Goal: Task Accomplishment & Management: Manage account settings

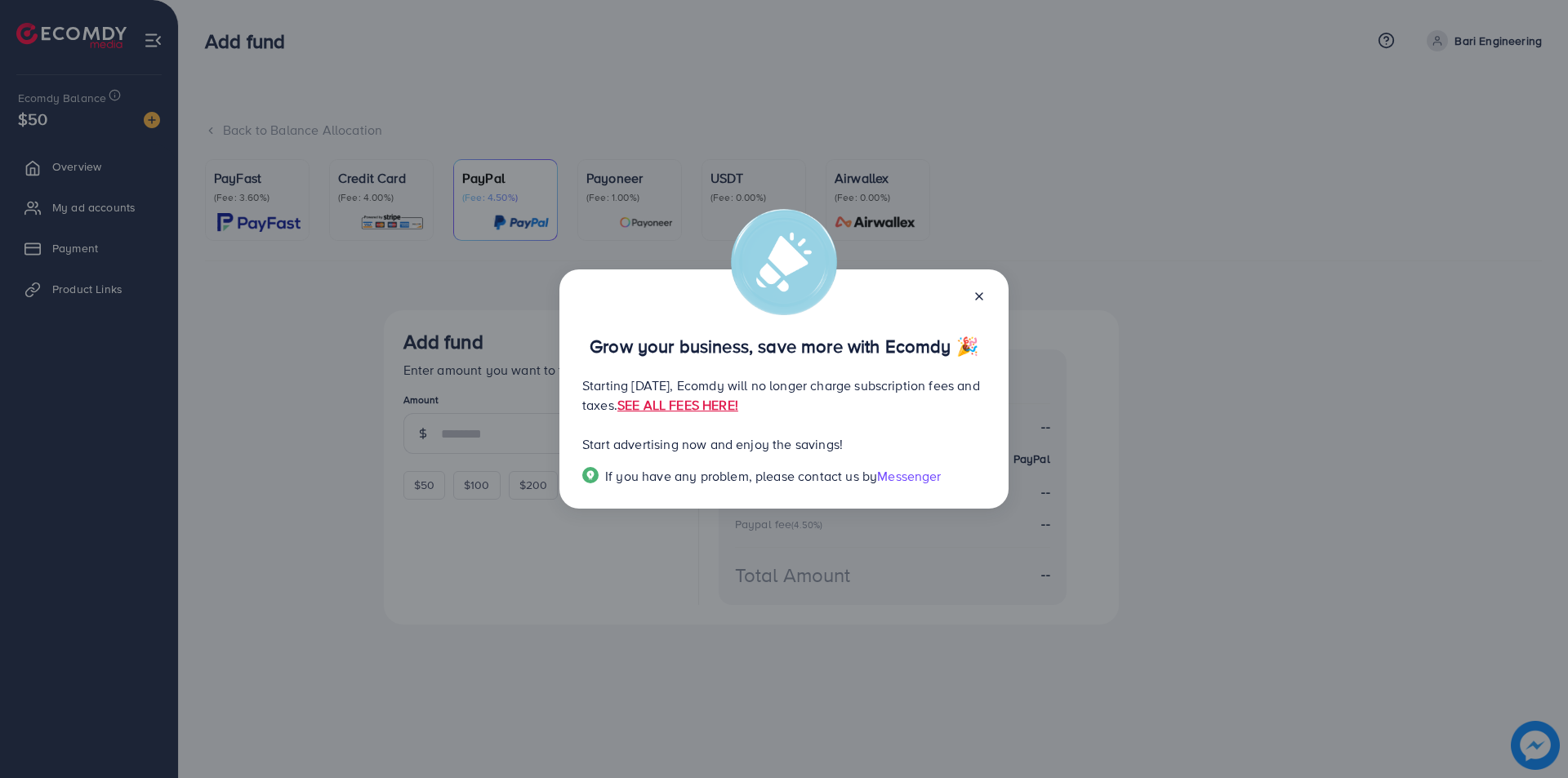
click at [984, 291] on icon at bounding box center [979, 296] width 13 height 13
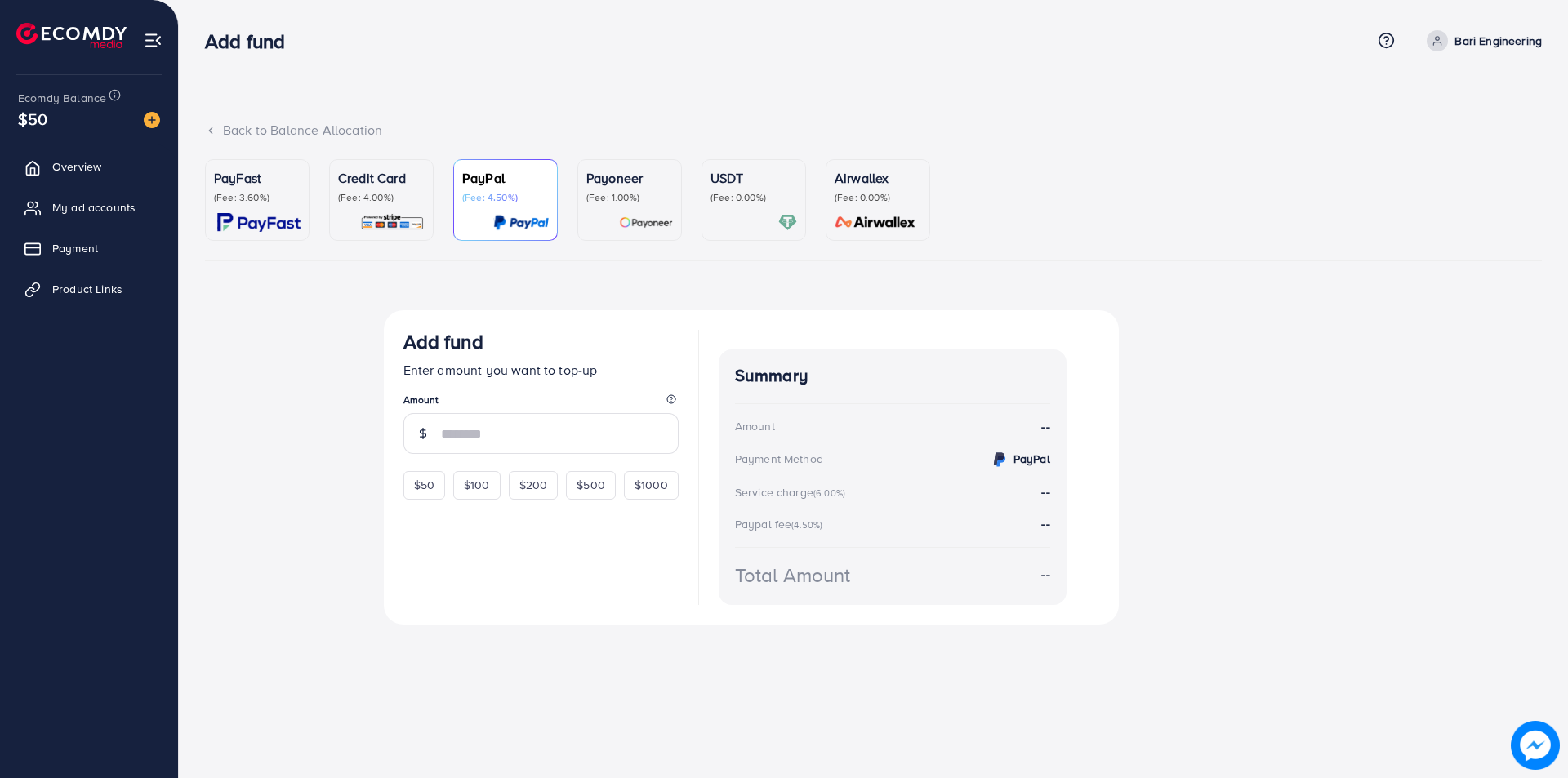
click at [100, 114] on div "$50" at bounding box center [88, 118] width 142 height 24
click at [82, 162] on span "Overview" at bounding box center [80, 166] width 49 height 16
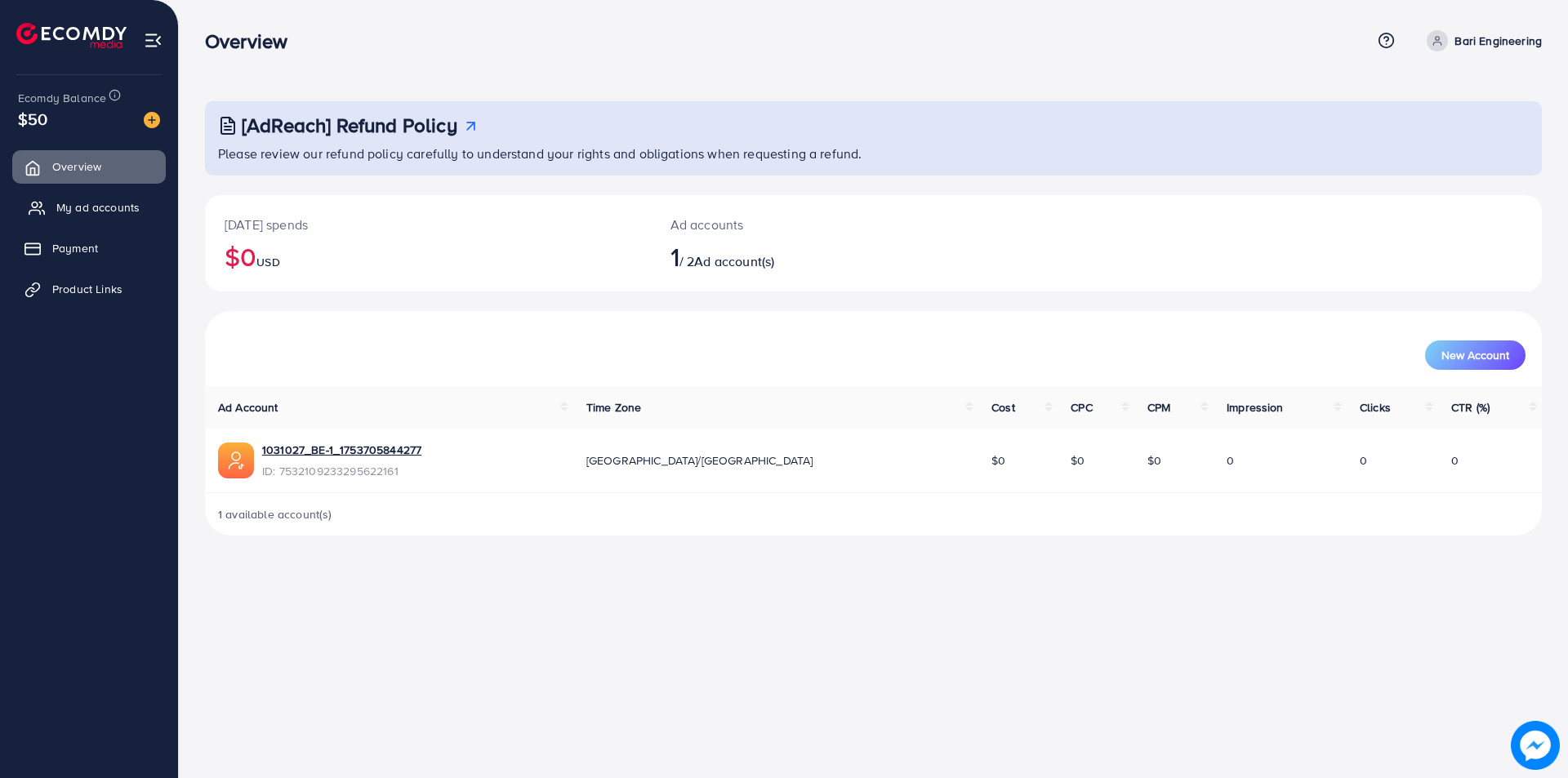
click at [88, 201] on span "My ad accounts" at bounding box center [98, 208] width 83 height 16
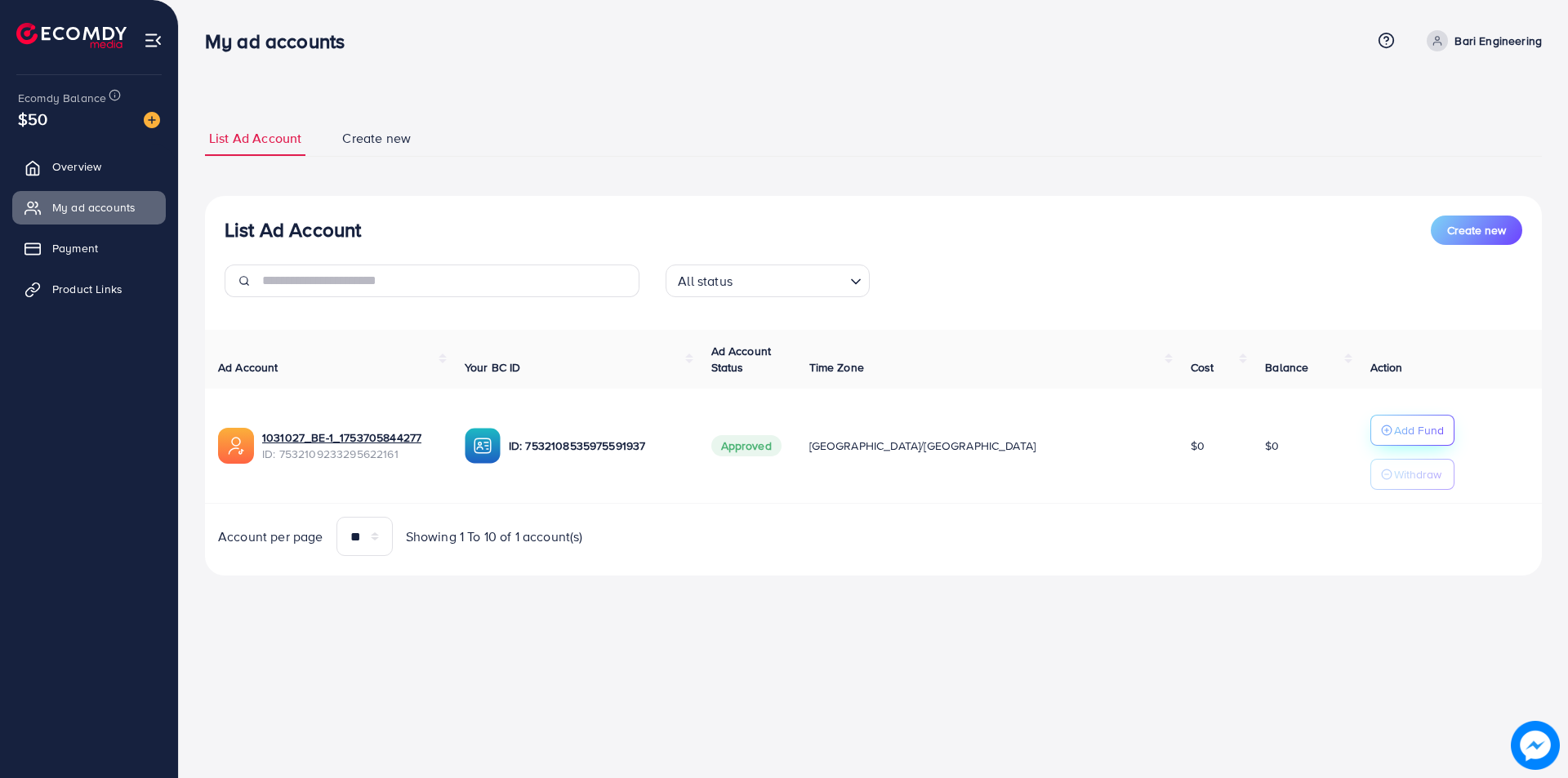
click at [1381, 433] on icon "button" at bounding box center [1386, 430] width 11 height 11
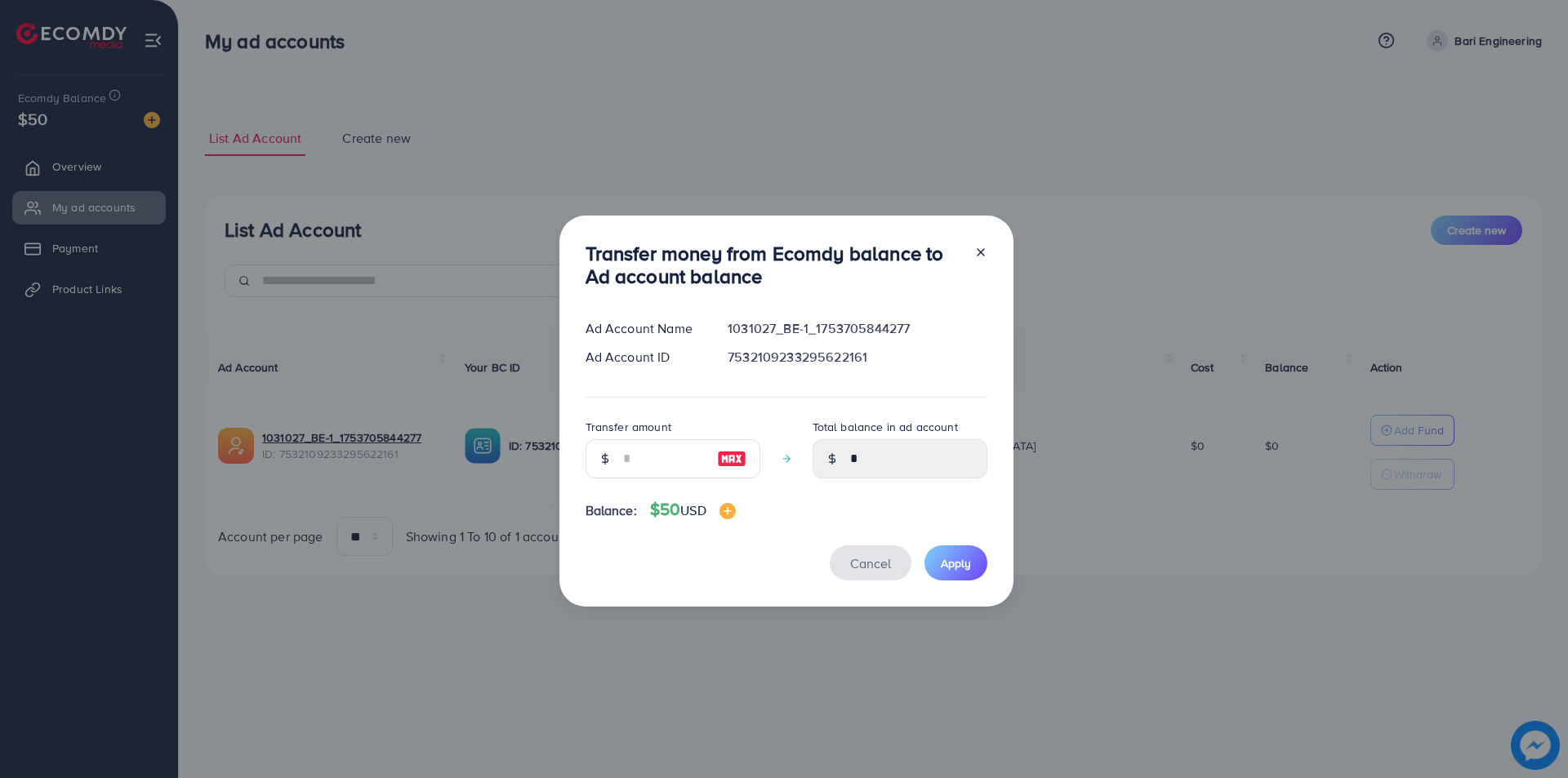
click at [870, 566] on span "Cancel" at bounding box center [871, 563] width 41 height 18
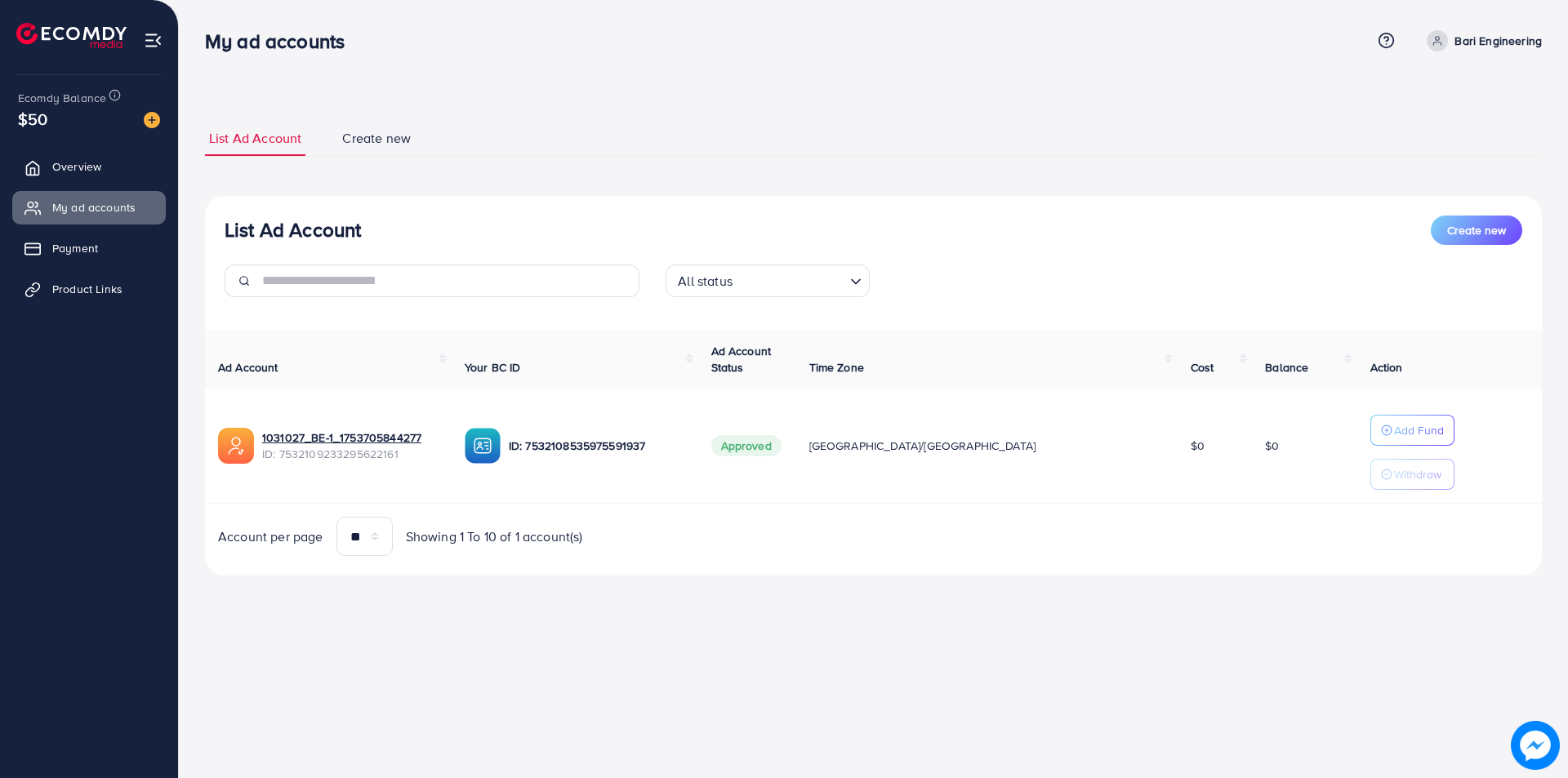
click at [796, 434] on td "Approved" at bounding box center [747, 446] width 98 height 115
click at [283, 435] on link "1031027_BE-1_1753705844277" at bounding box center [342, 438] width 159 height 16
click at [88, 240] on span "Payment" at bounding box center [79, 248] width 46 height 16
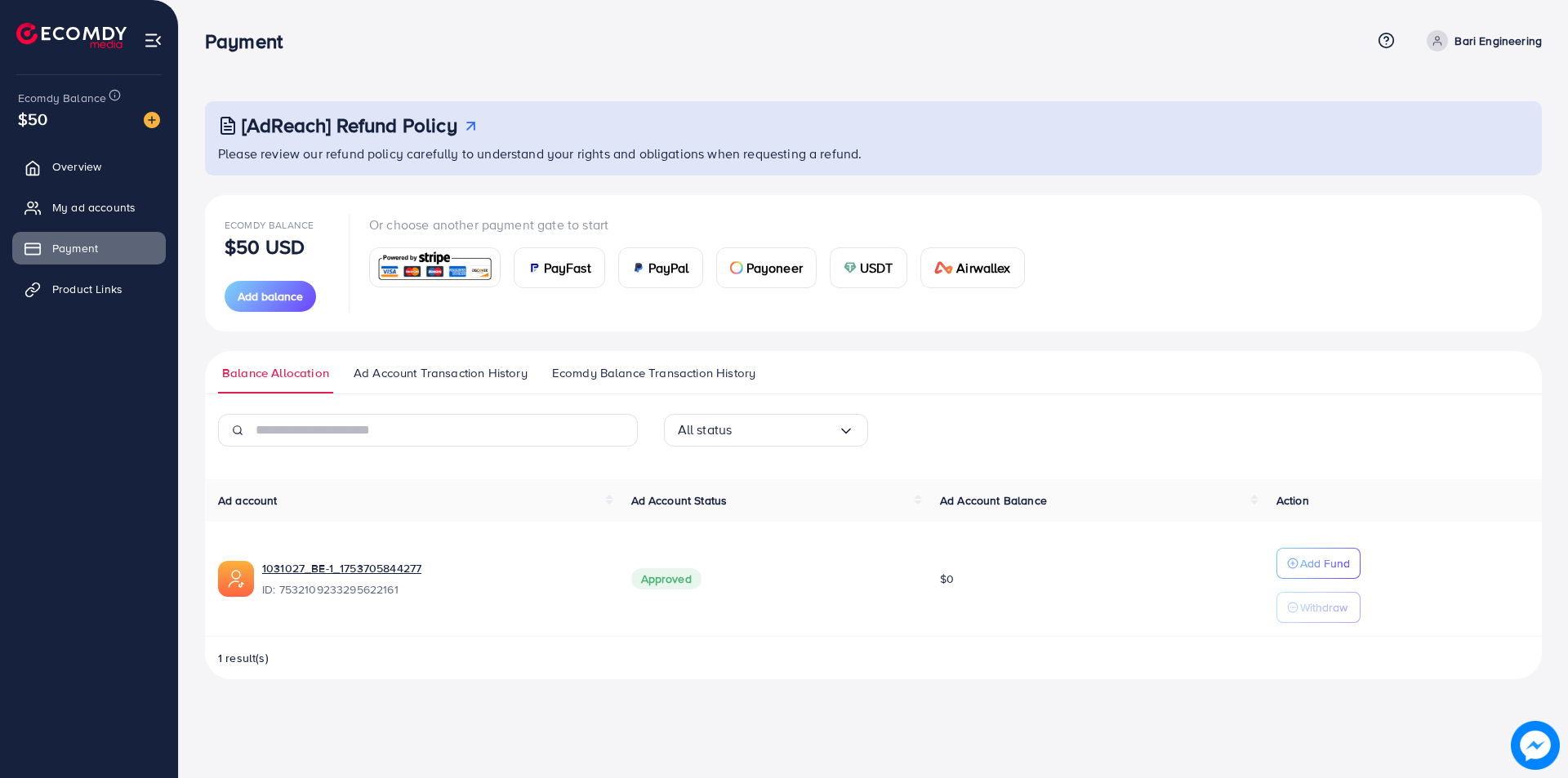
click at [245, 652] on span "1 result(s)" at bounding box center [243, 658] width 50 height 16
click at [442, 365] on span "Ad Account Transaction History" at bounding box center [440, 374] width 174 height 18
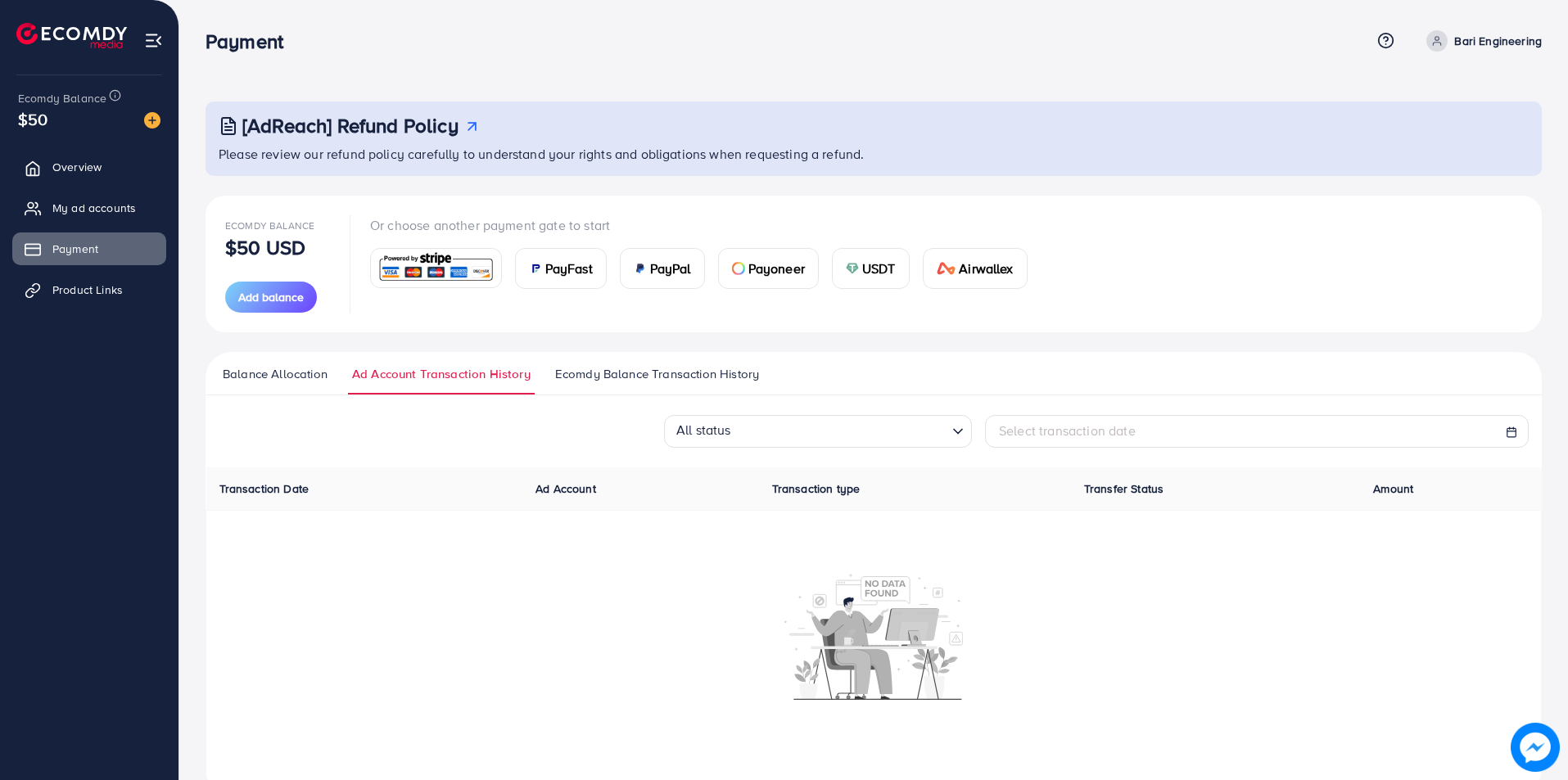
click at [602, 375] on span "Ecomdy Balance Transaction History" at bounding box center [657, 375] width 204 height 18
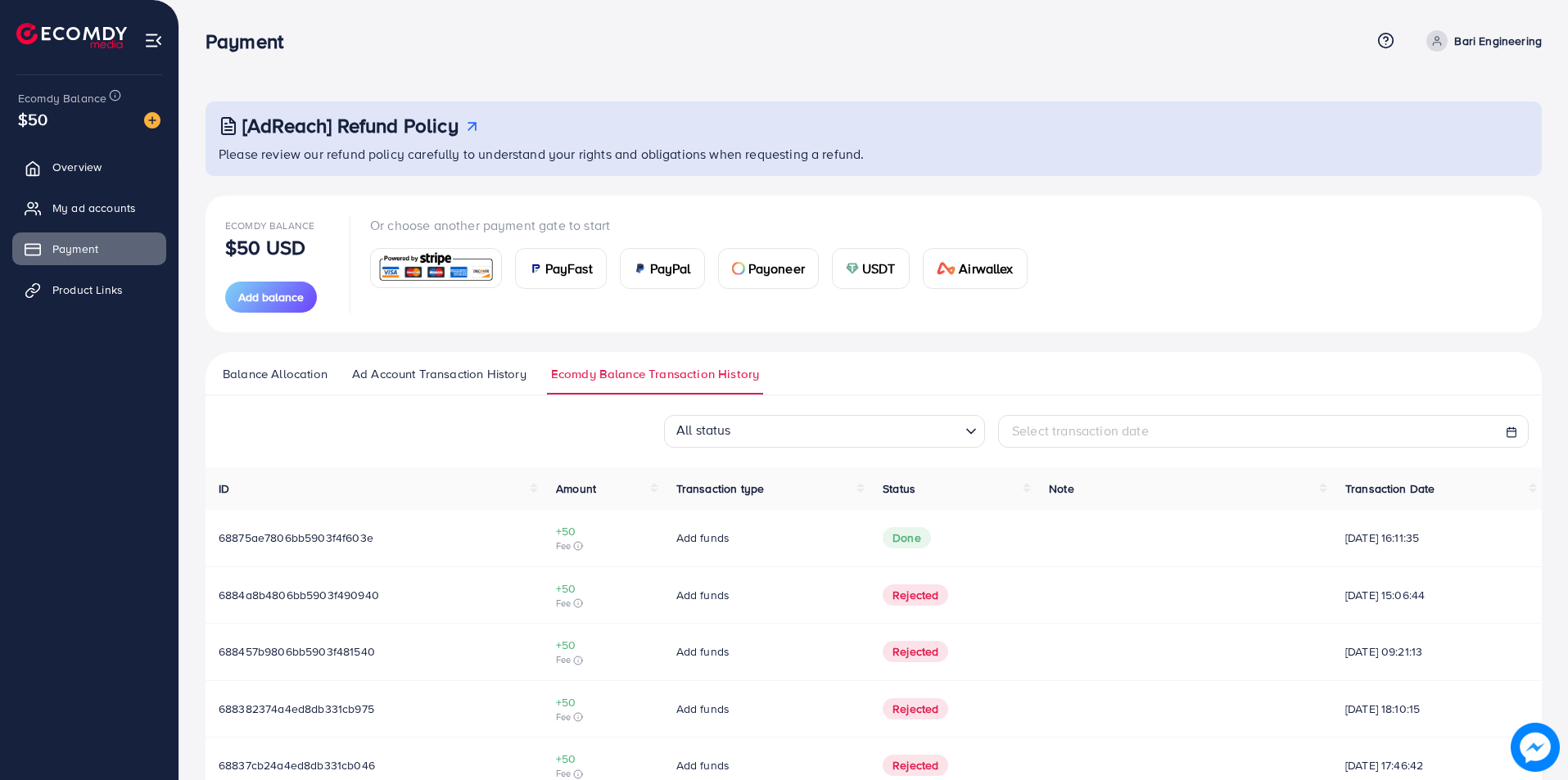
click at [867, 443] on input "Search for option" at bounding box center [848, 432] width 223 height 26
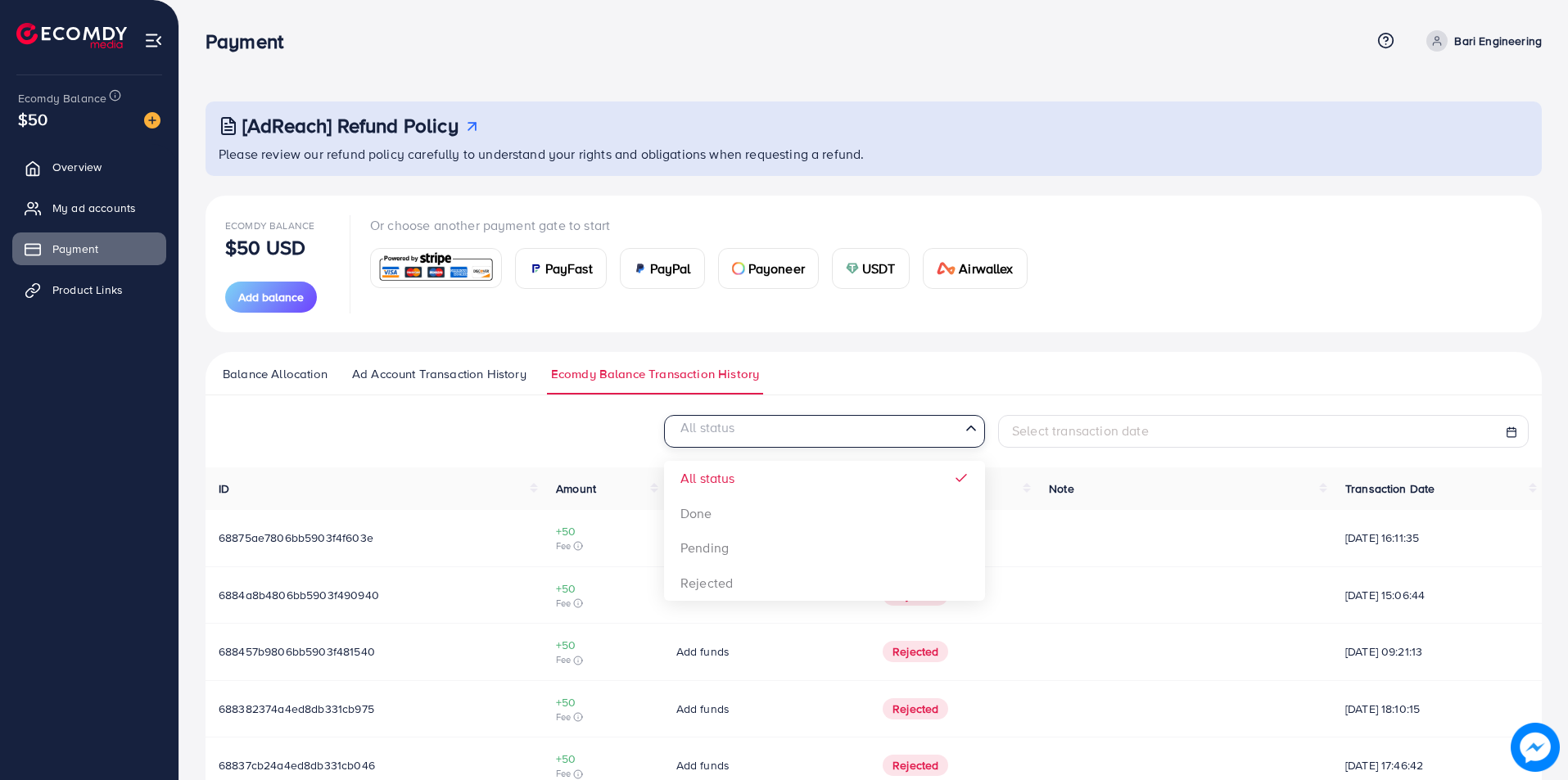
click at [876, 440] on input "Search for option" at bounding box center [815, 432] width 288 height 26
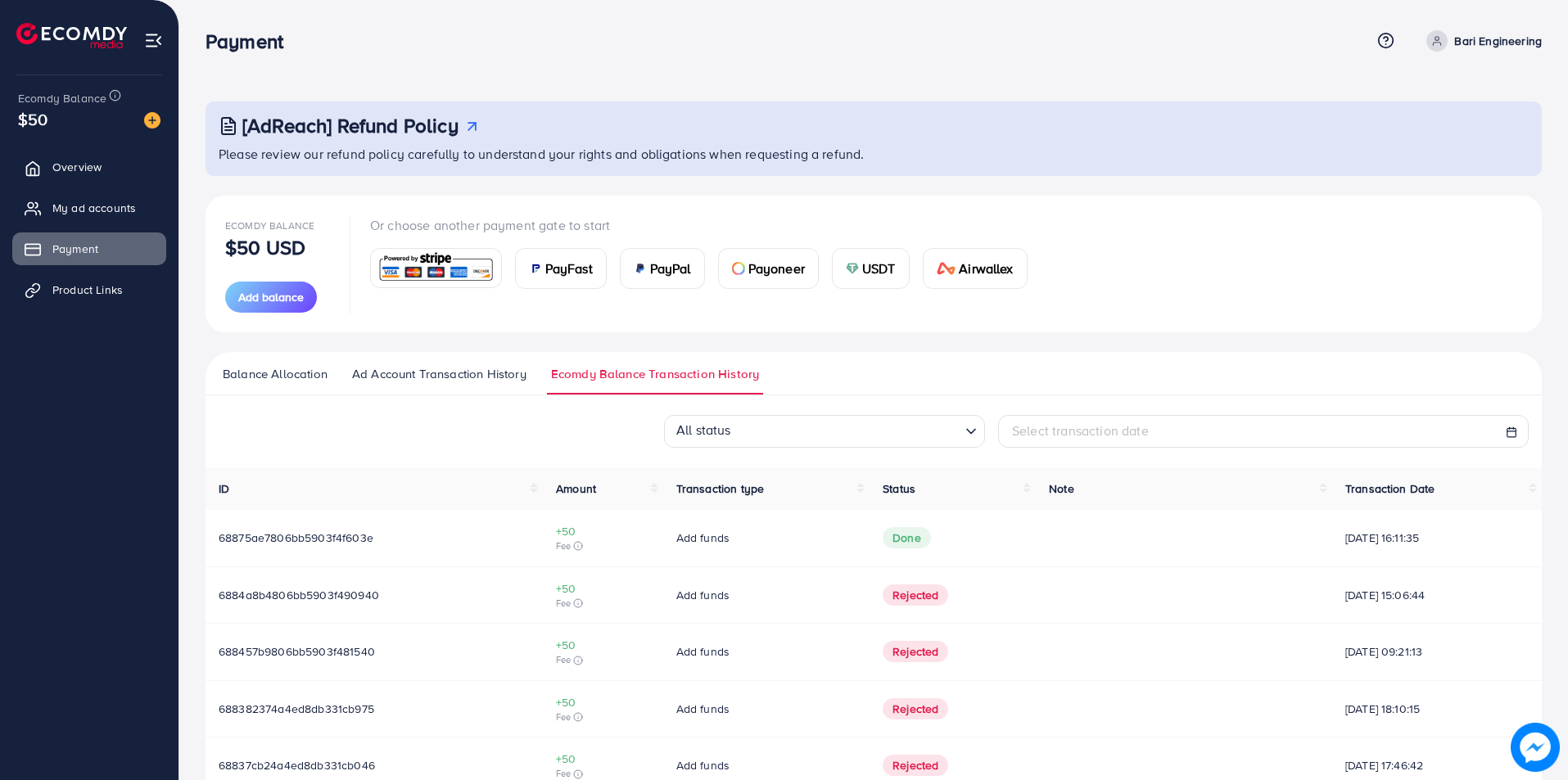
click at [540, 432] on div "All status Loading... All status Done Pending Rejected Select transaction date" at bounding box center [873, 431] width 1336 height 33
click at [286, 372] on span "Balance Allocation" at bounding box center [275, 375] width 104 height 18
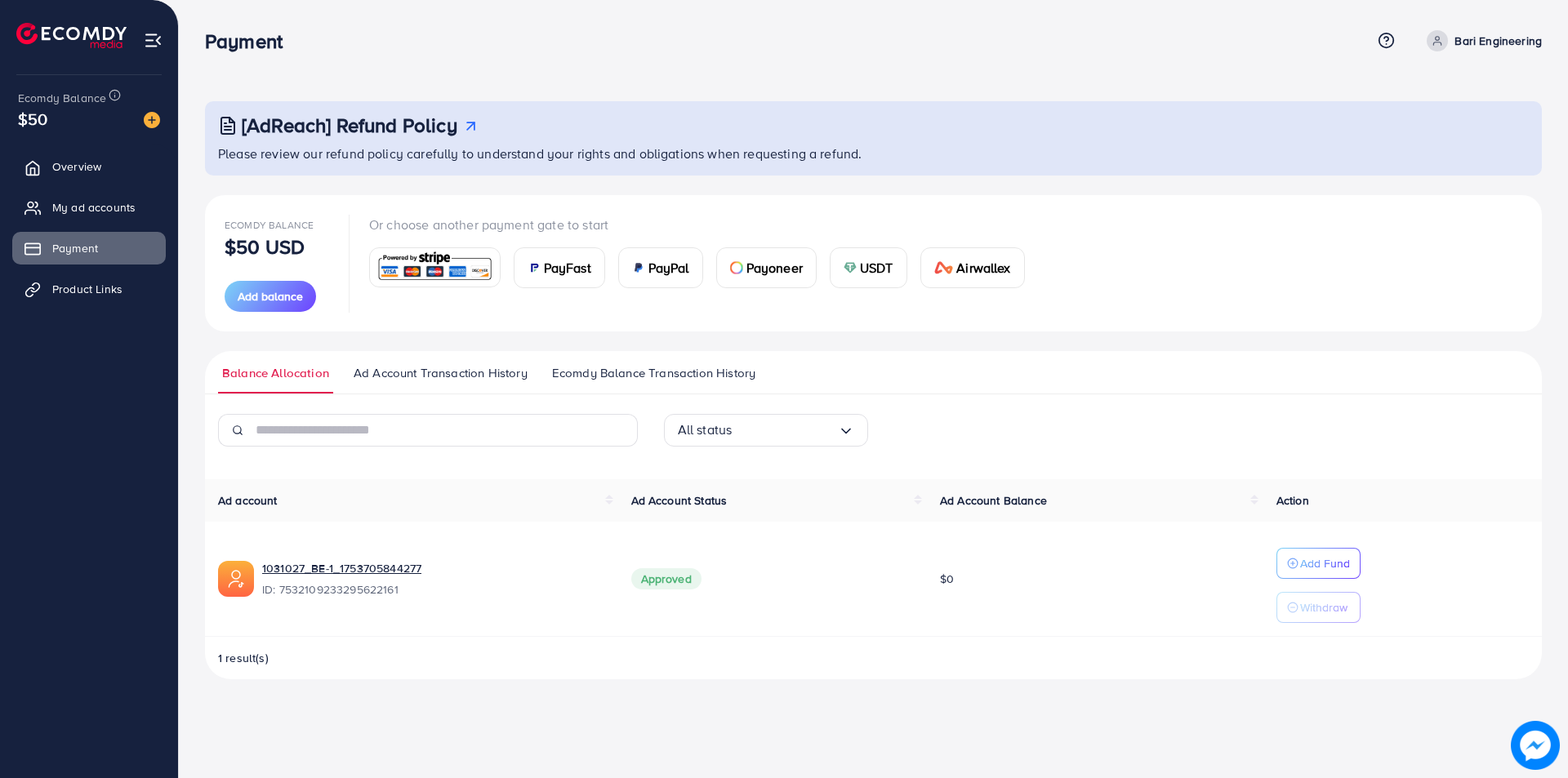
click at [1322, 608] on p "Withdraw" at bounding box center [1323, 608] width 48 height 19
click at [82, 164] on span "Overview" at bounding box center [80, 166] width 49 height 16
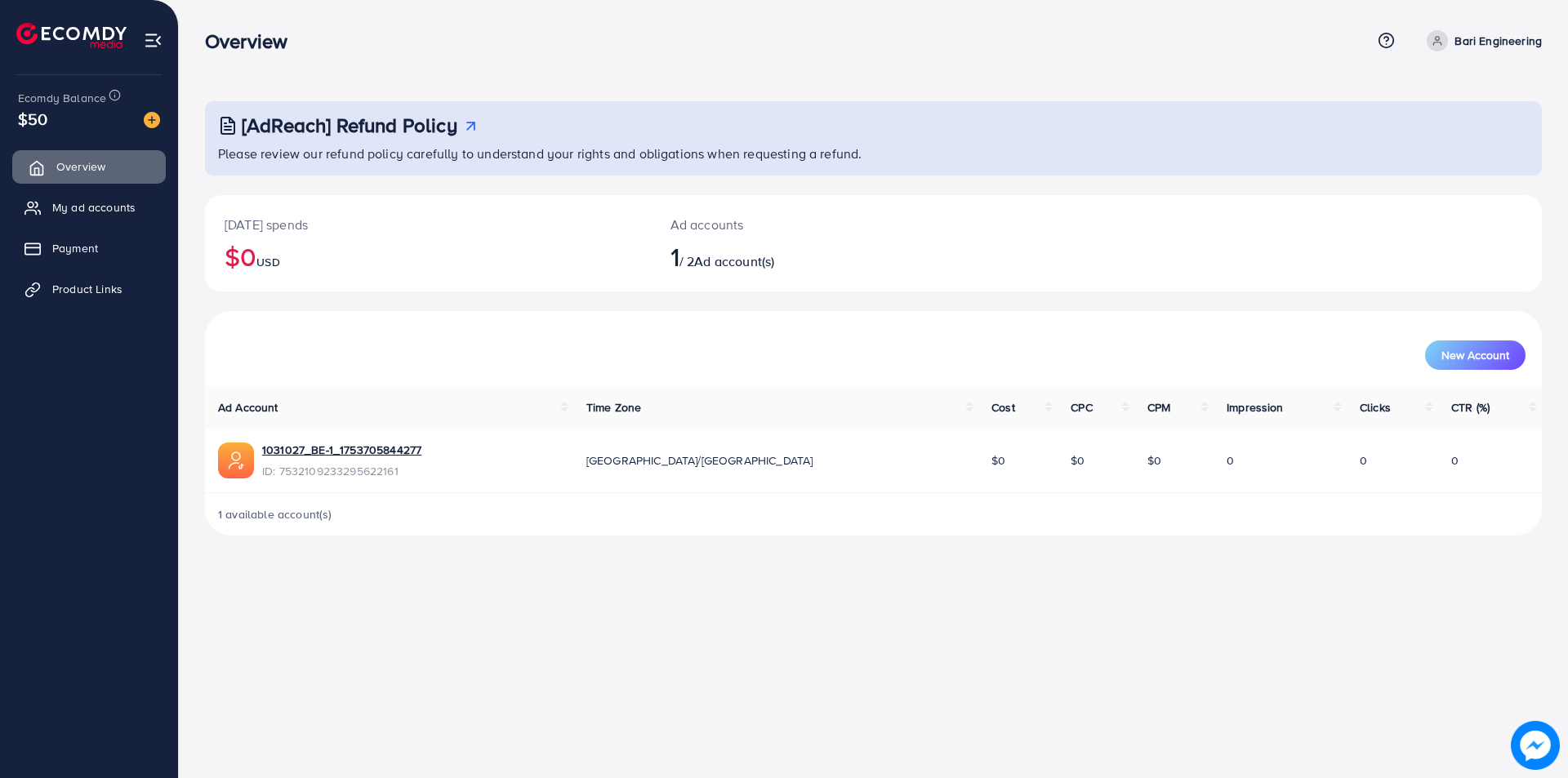
click at [82, 164] on span "Overview" at bounding box center [80, 166] width 49 height 16
click at [149, 114] on img at bounding box center [152, 120] width 16 height 16
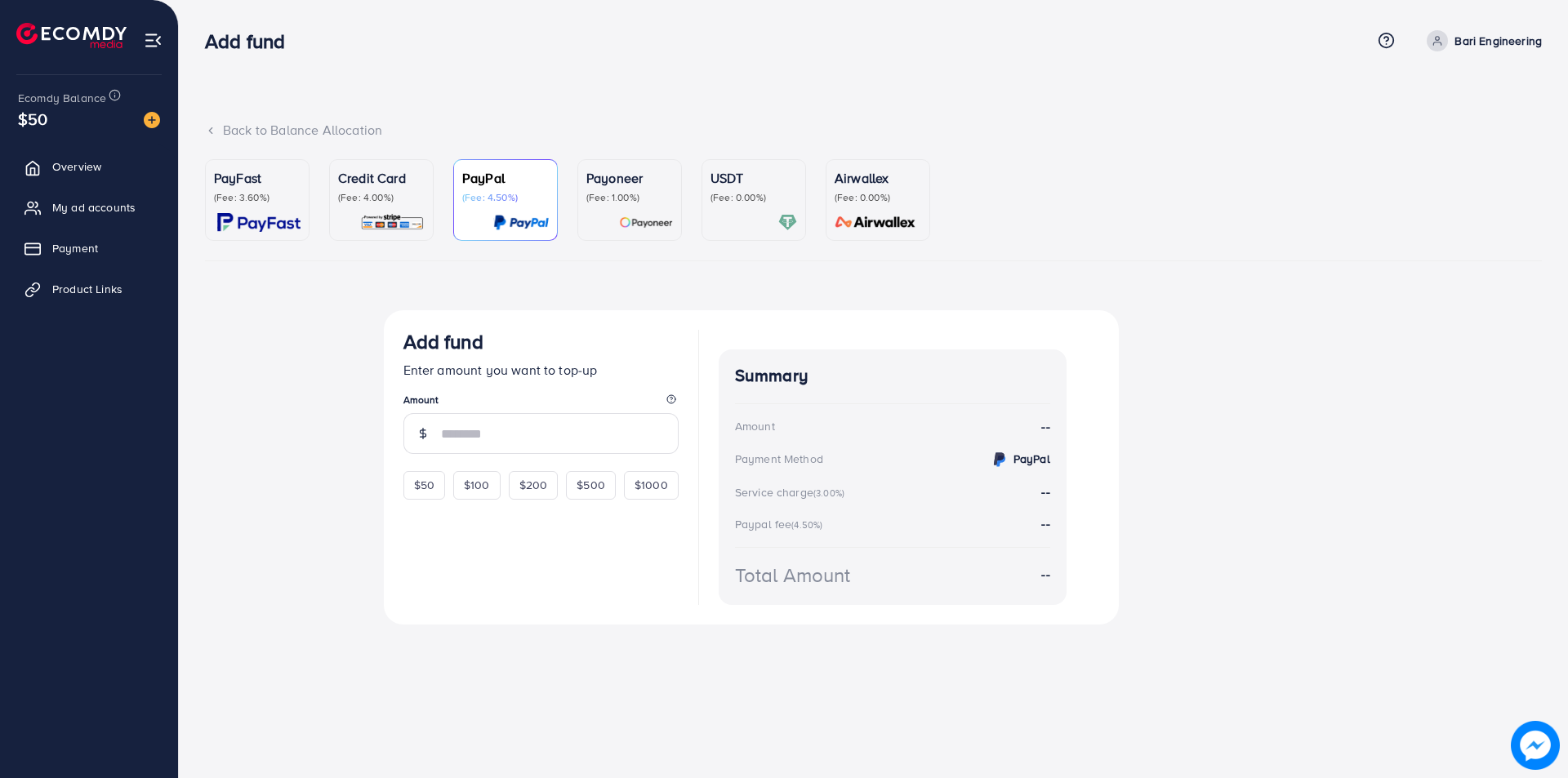
click at [745, 230] on div at bounding box center [754, 222] width 87 height 19
click at [723, 180] on p "USDT" at bounding box center [754, 178] width 87 height 19
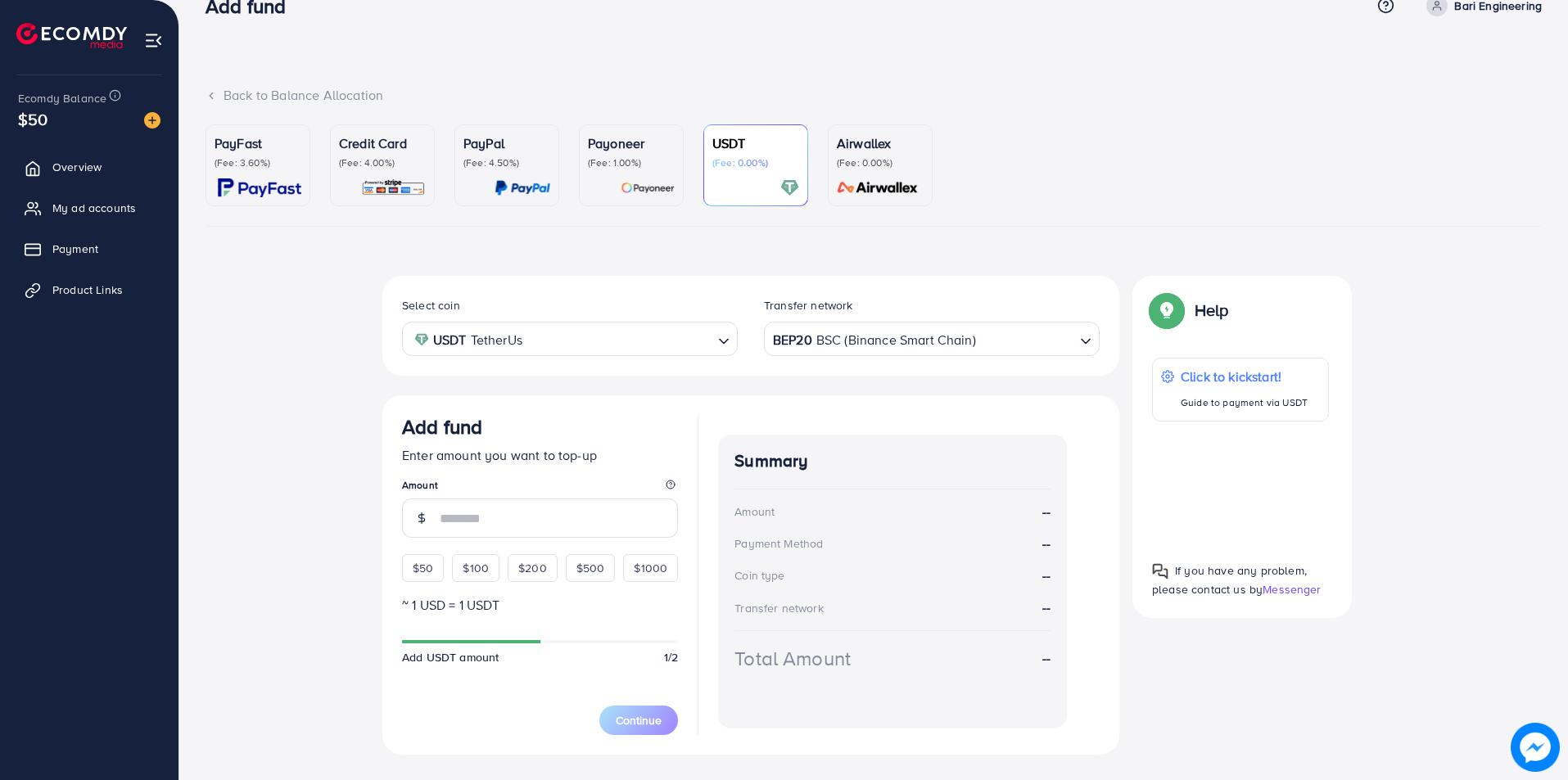
scroll to position [69, 0]
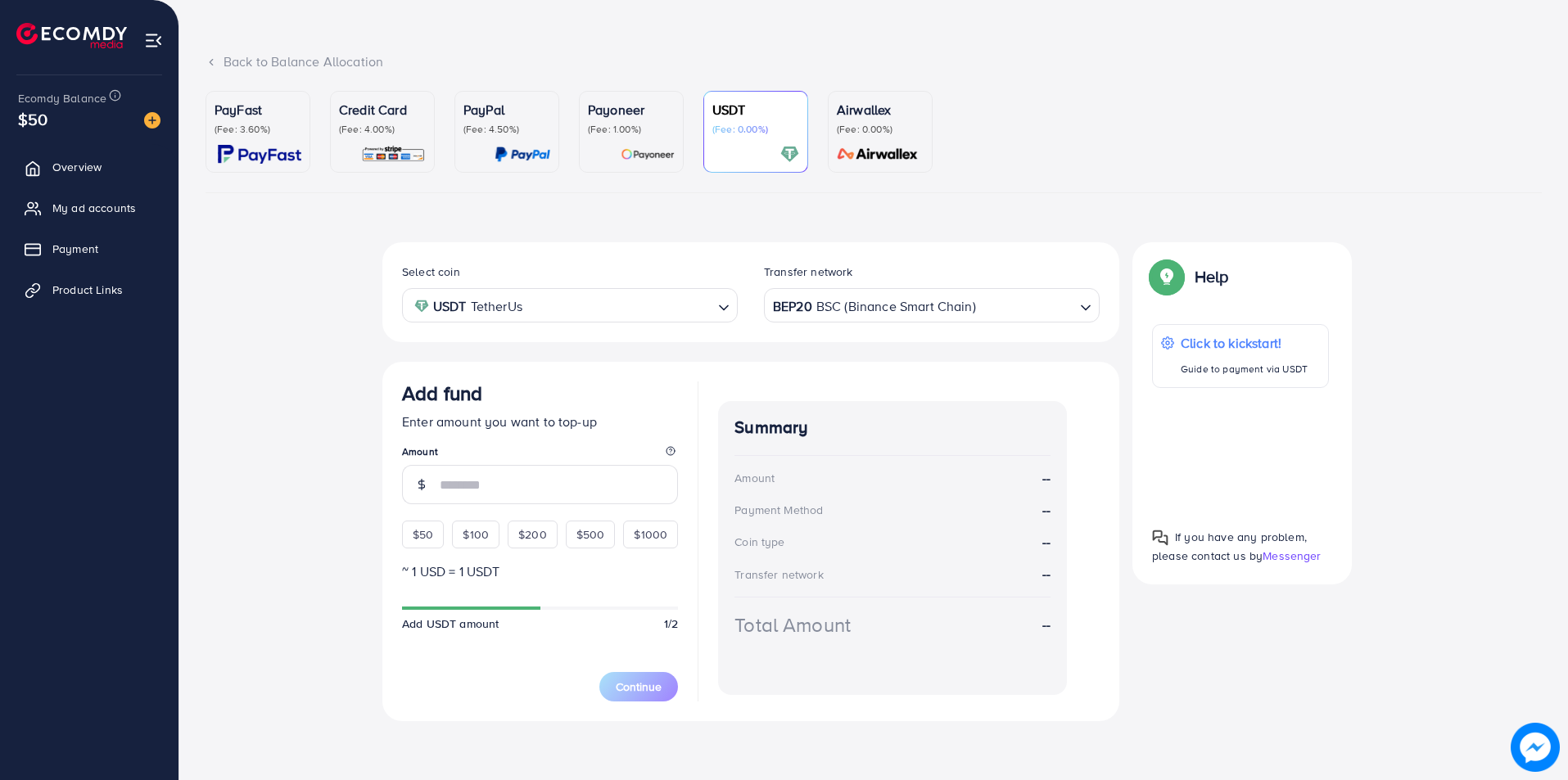
click at [459, 397] on h3 "Add fund" at bounding box center [442, 393] width 81 height 24
click at [158, 40] on img at bounding box center [153, 40] width 19 height 19
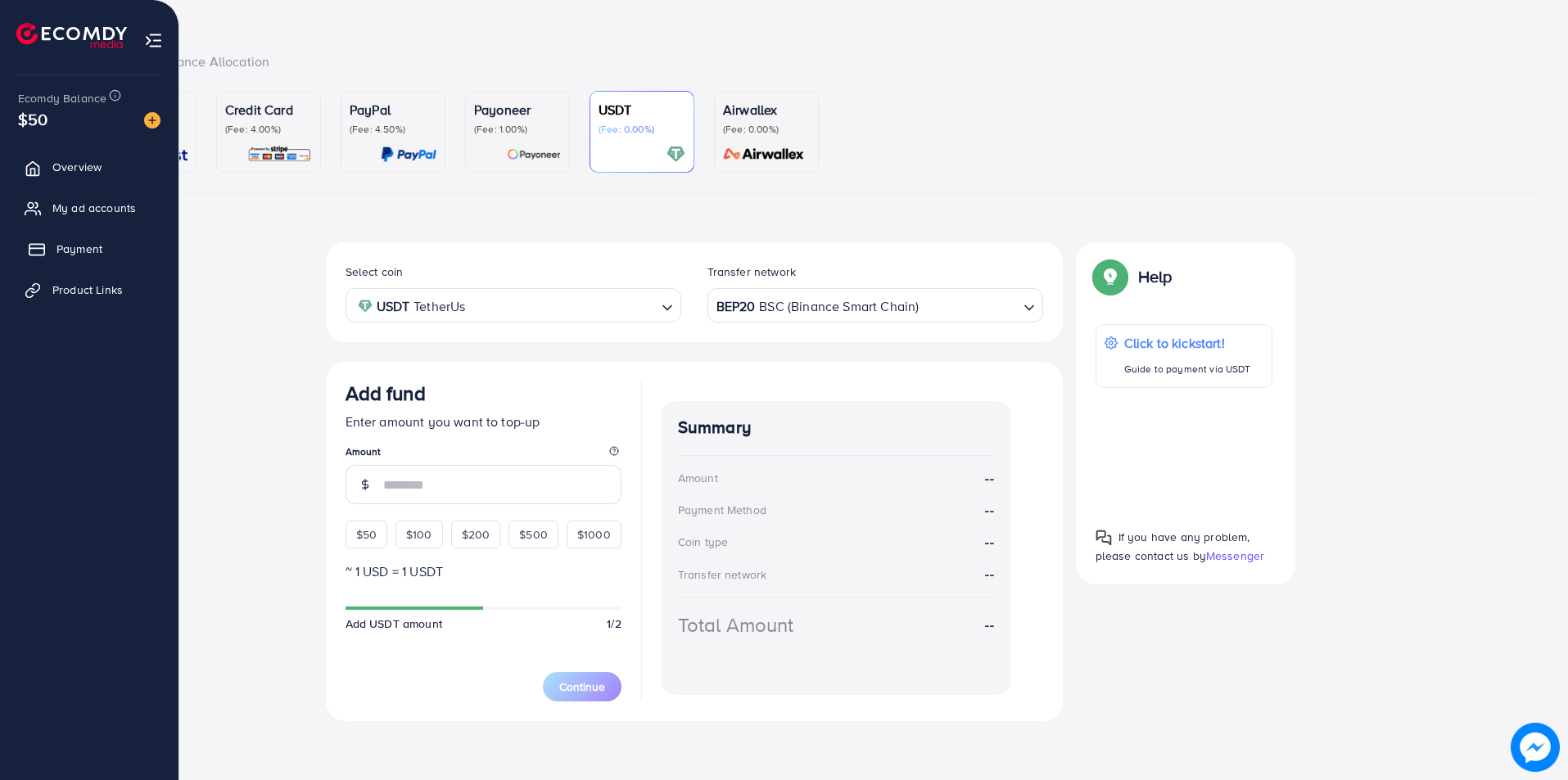
click at [74, 245] on span "Payment" at bounding box center [80, 249] width 46 height 16
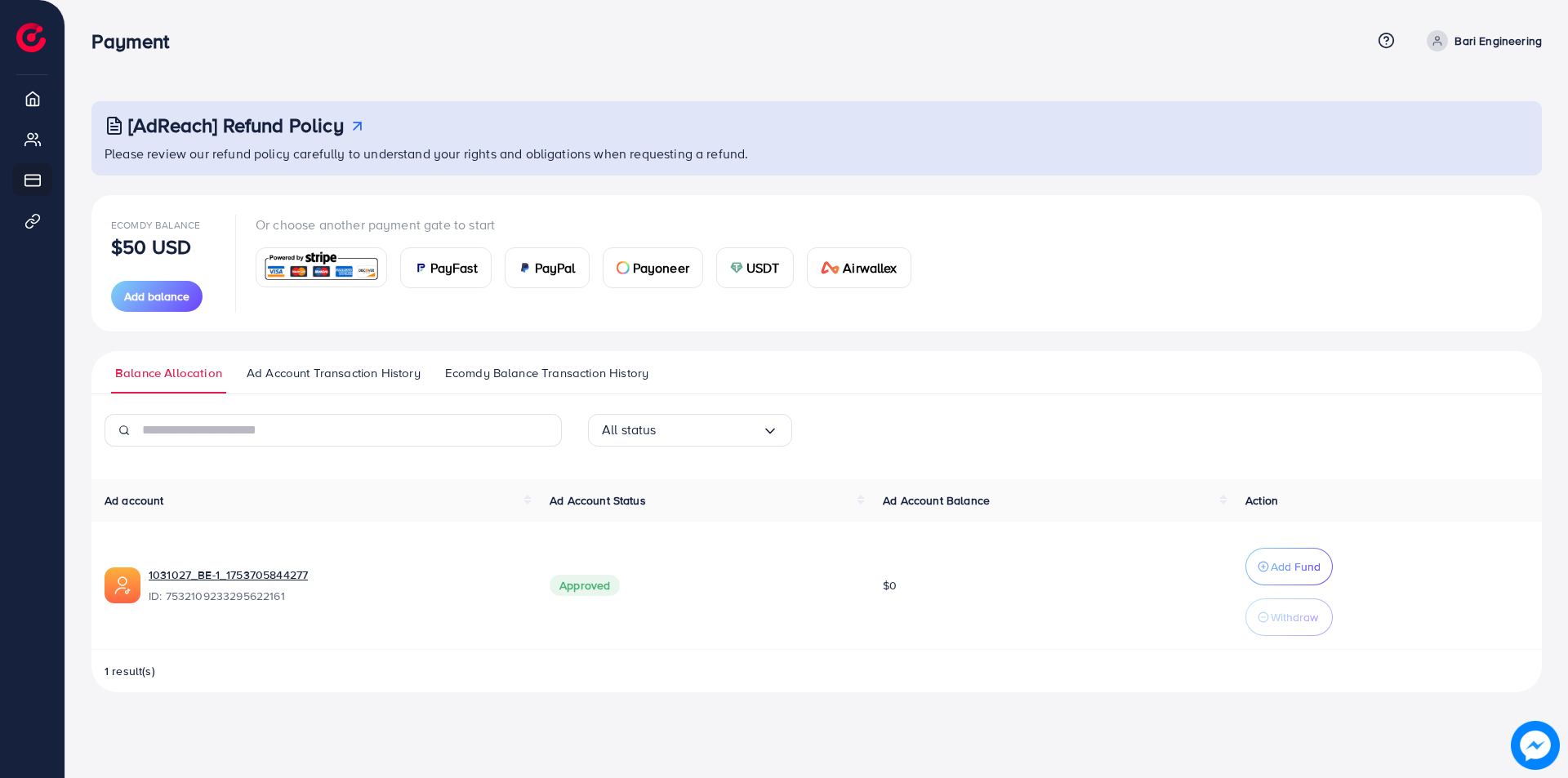
click at [257, 121] on h3 "[AdReach] Refund Policy" at bounding box center [236, 125] width 215 height 24
click at [733, 434] on input "Search for option" at bounding box center [682, 430] width 160 height 26
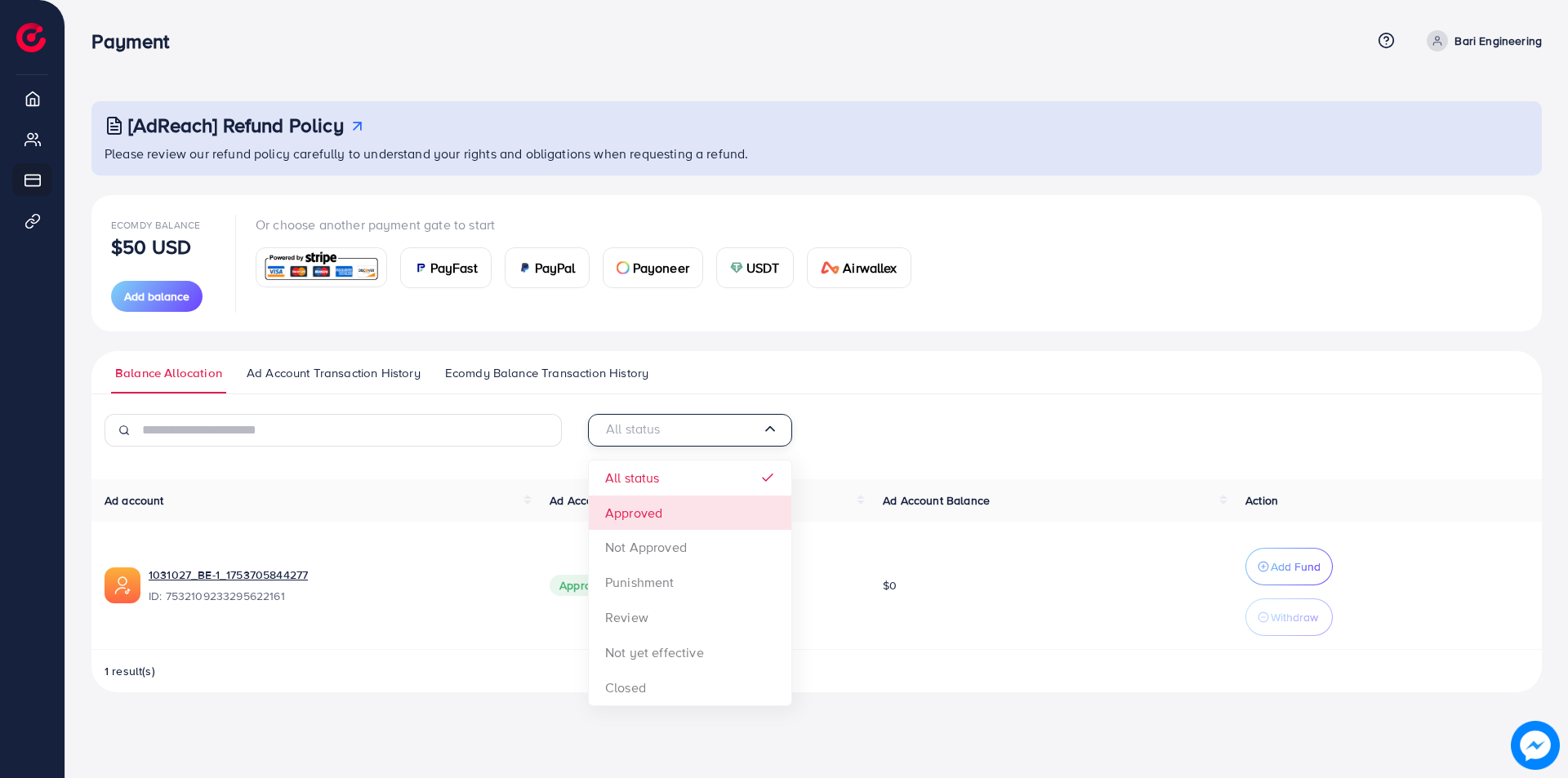
click at [661, 515] on div "All status Loading... All status Approved Not Approved Punishment Review Not ye…" at bounding box center [817, 554] width 1451 height 279
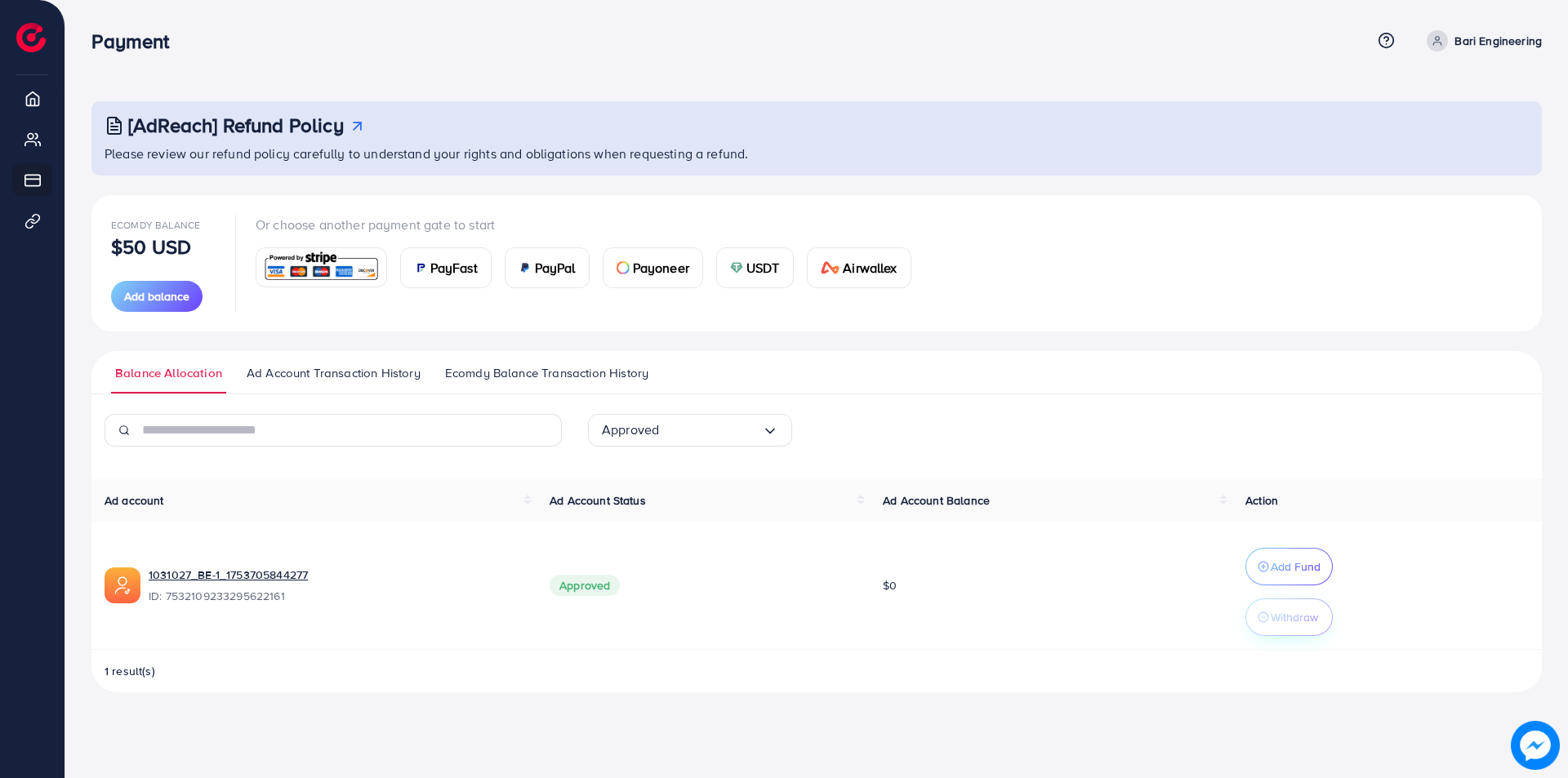
click at [1281, 617] on p "Withdraw" at bounding box center [1294, 617] width 48 height 19
click at [1255, 496] on span "Action" at bounding box center [1262, 501] width 33 height 16
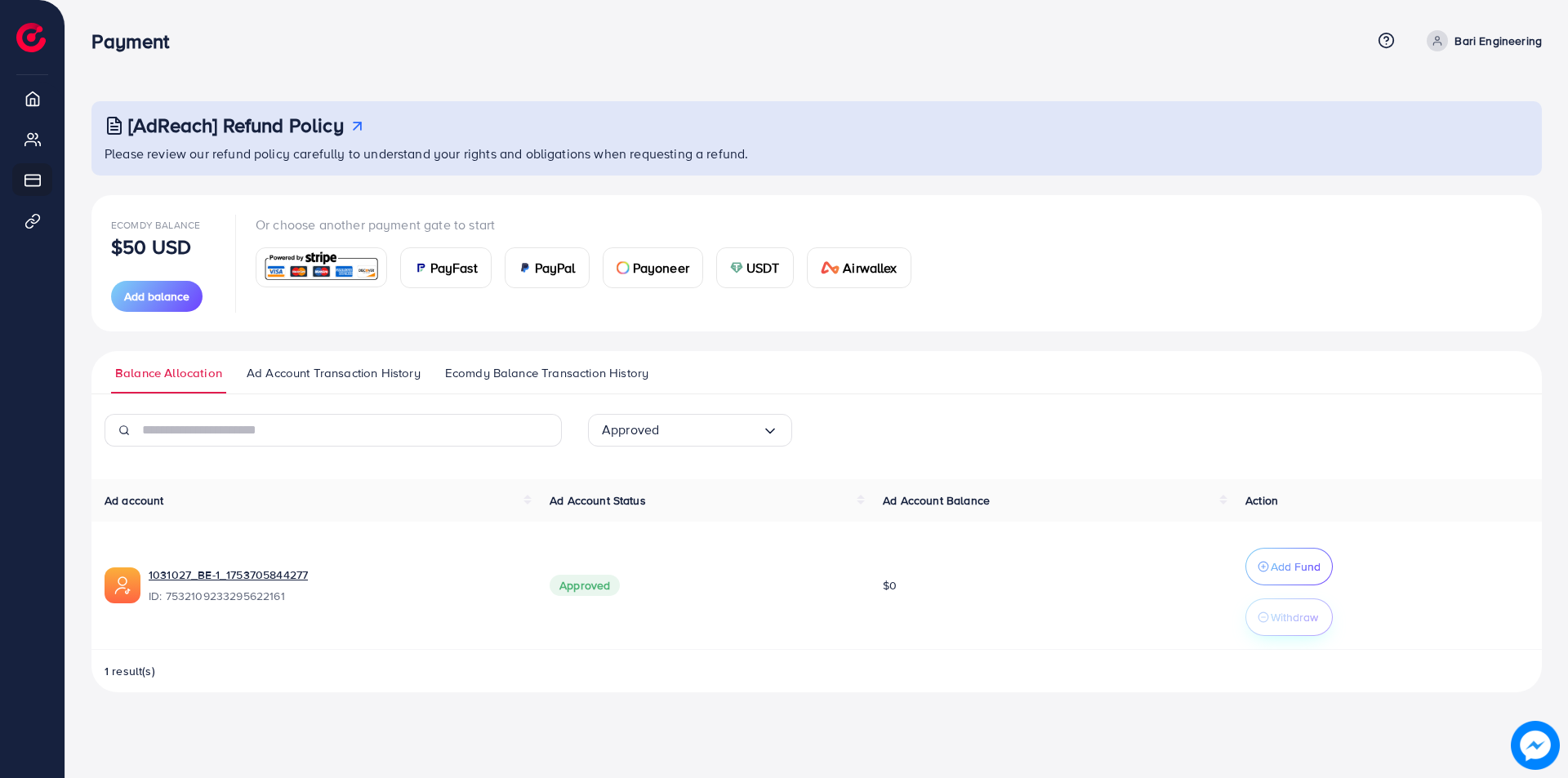
click at [1293, 619] on p "Withdraw" at bounding box center [1294, 617] width 48 height 19
click at [1534, 742] on img at bounding box center [1534, 745] width 49 height 49
click at [750, 275] on span "USDT" at bounding box center [763, 268] width 34 height 19
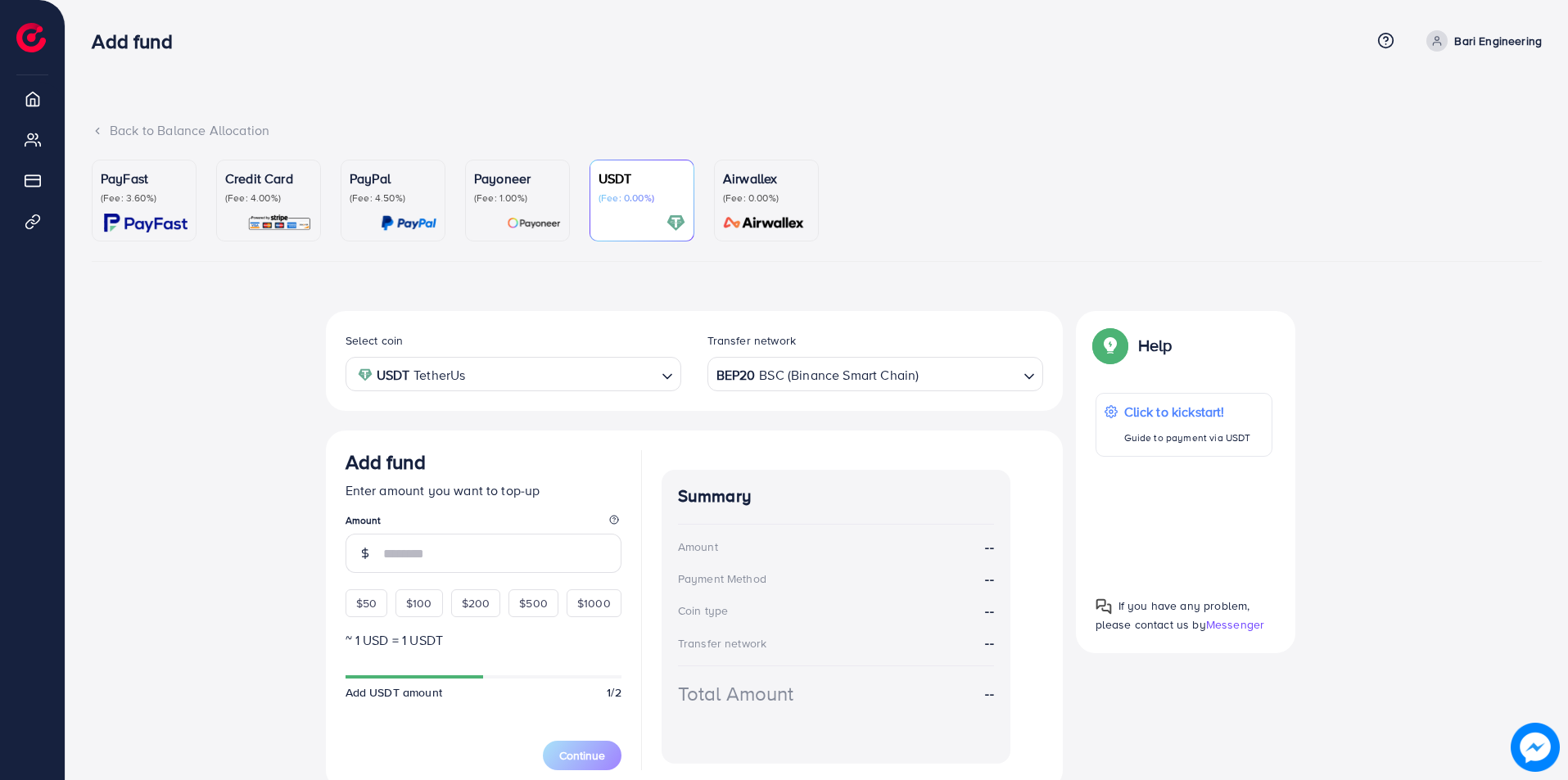
scroll to position [69, 0]
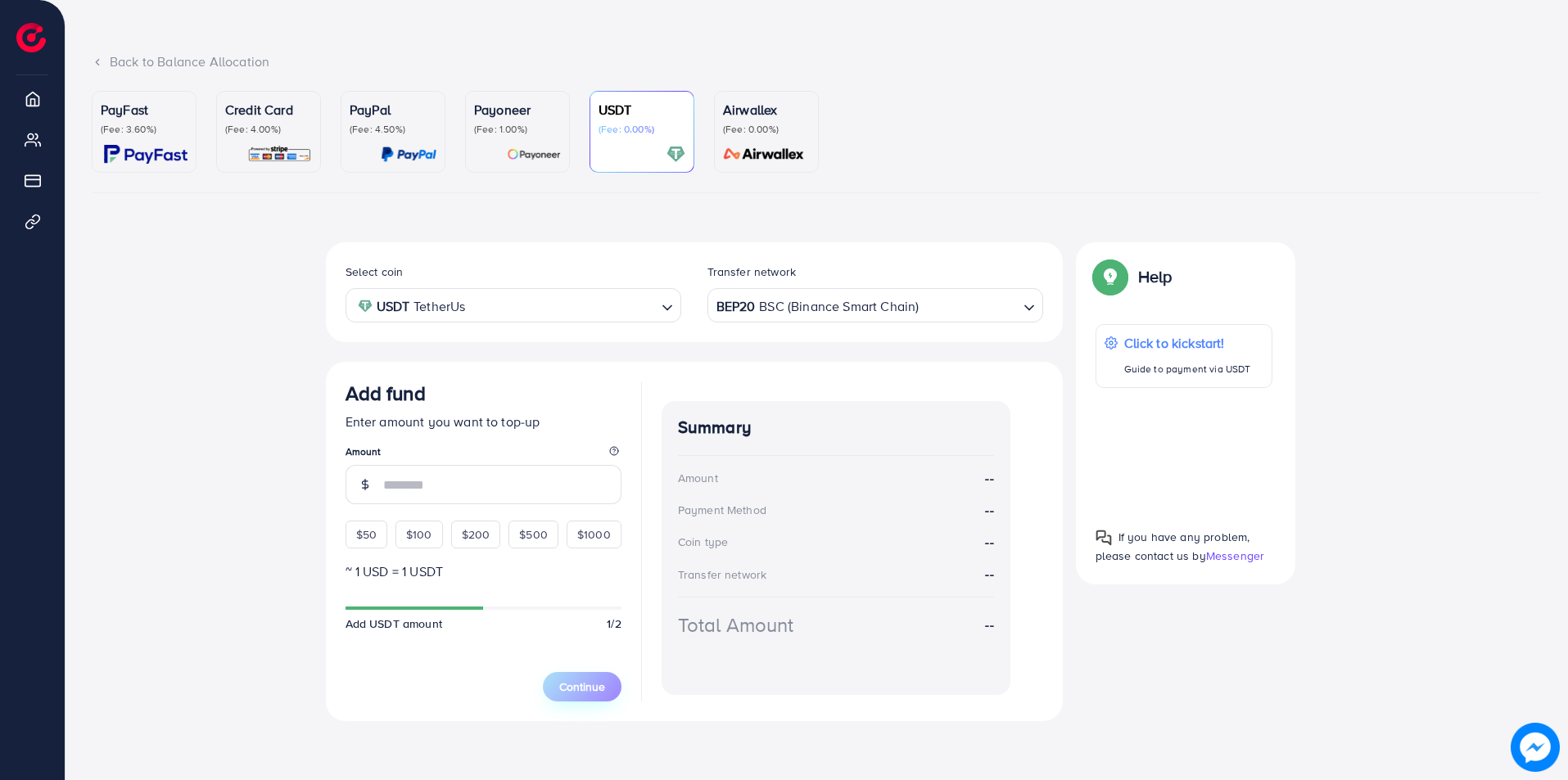
click at [591, 680] on div "Continue" at bounding box center [582, 676] width 79 height 49
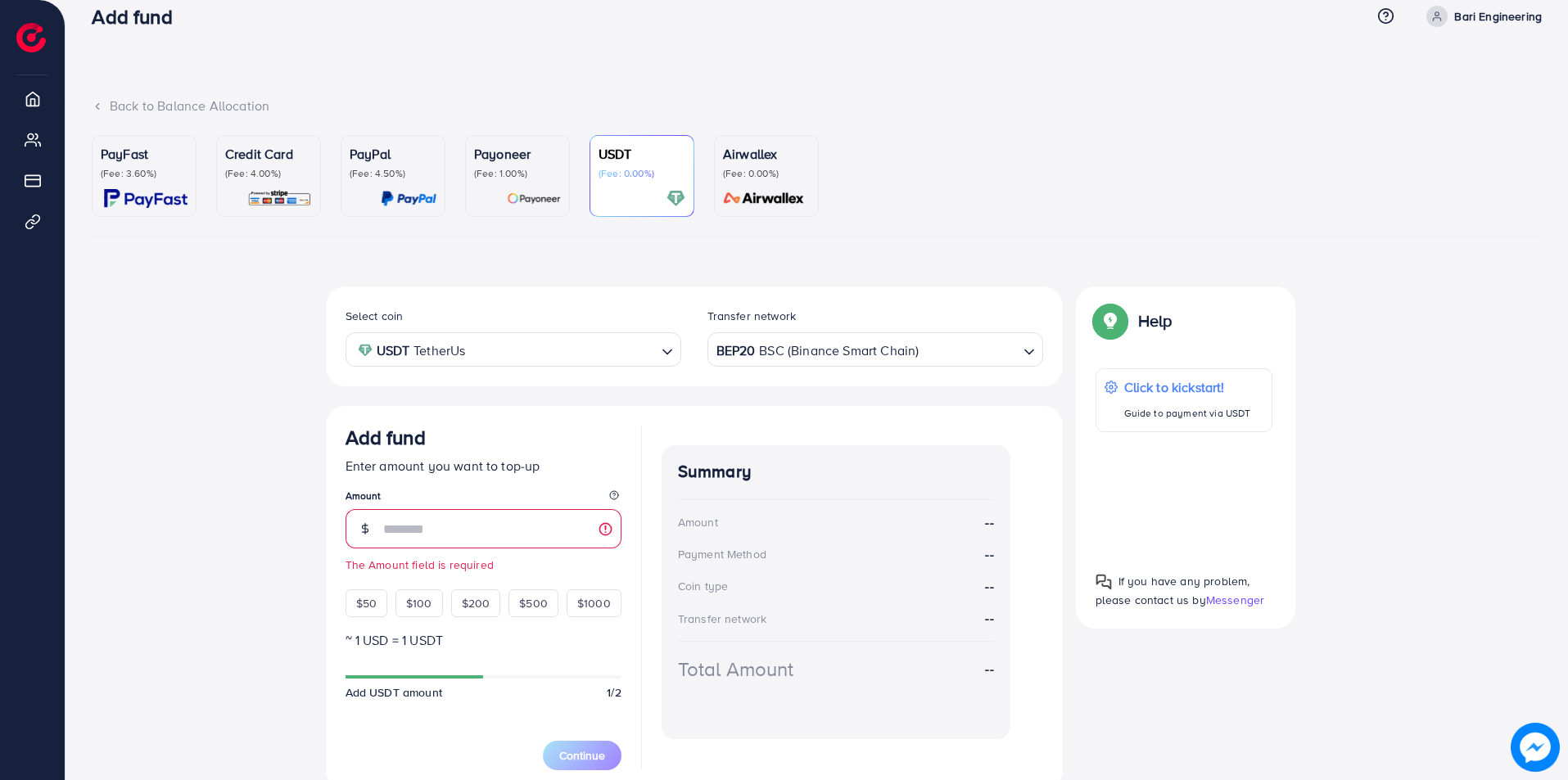
scroll to position [0, 0]
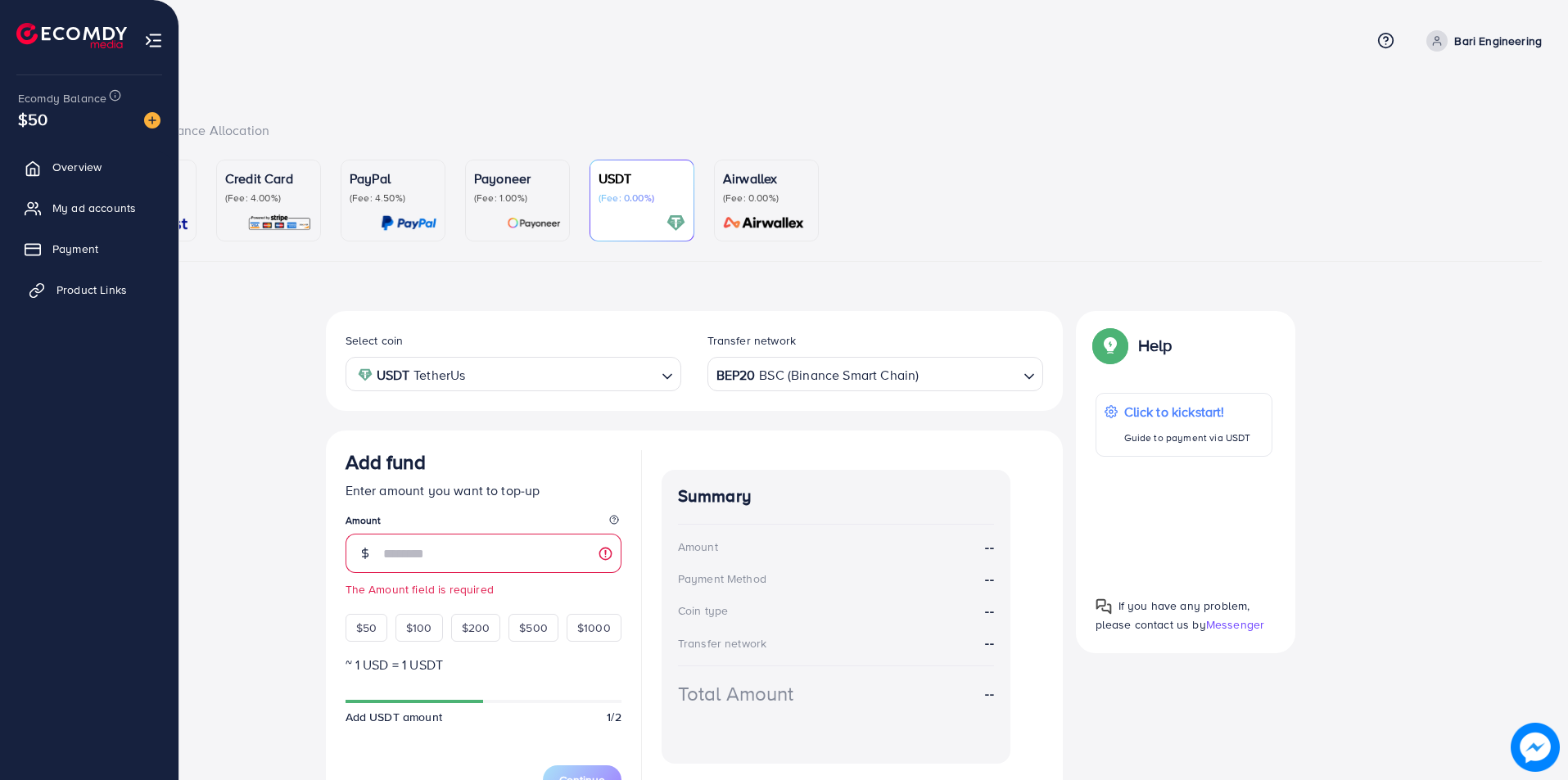
click at [83, 282] on span "Product Links" at bounding box center [92, 290] width 71 height 16
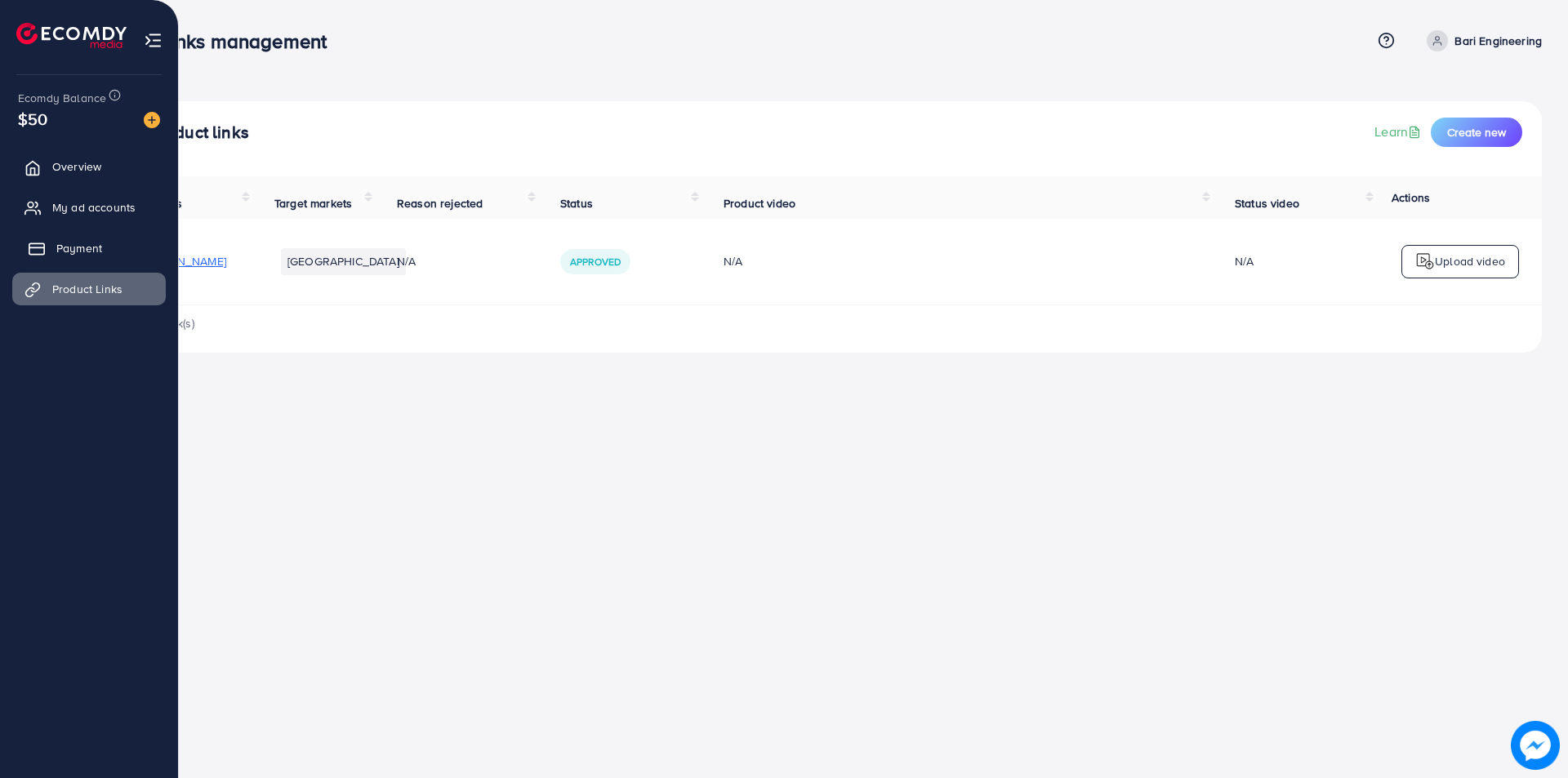
click at [65, 245] on span "Payment" at bounding box center [79, 248] width 46 height 16
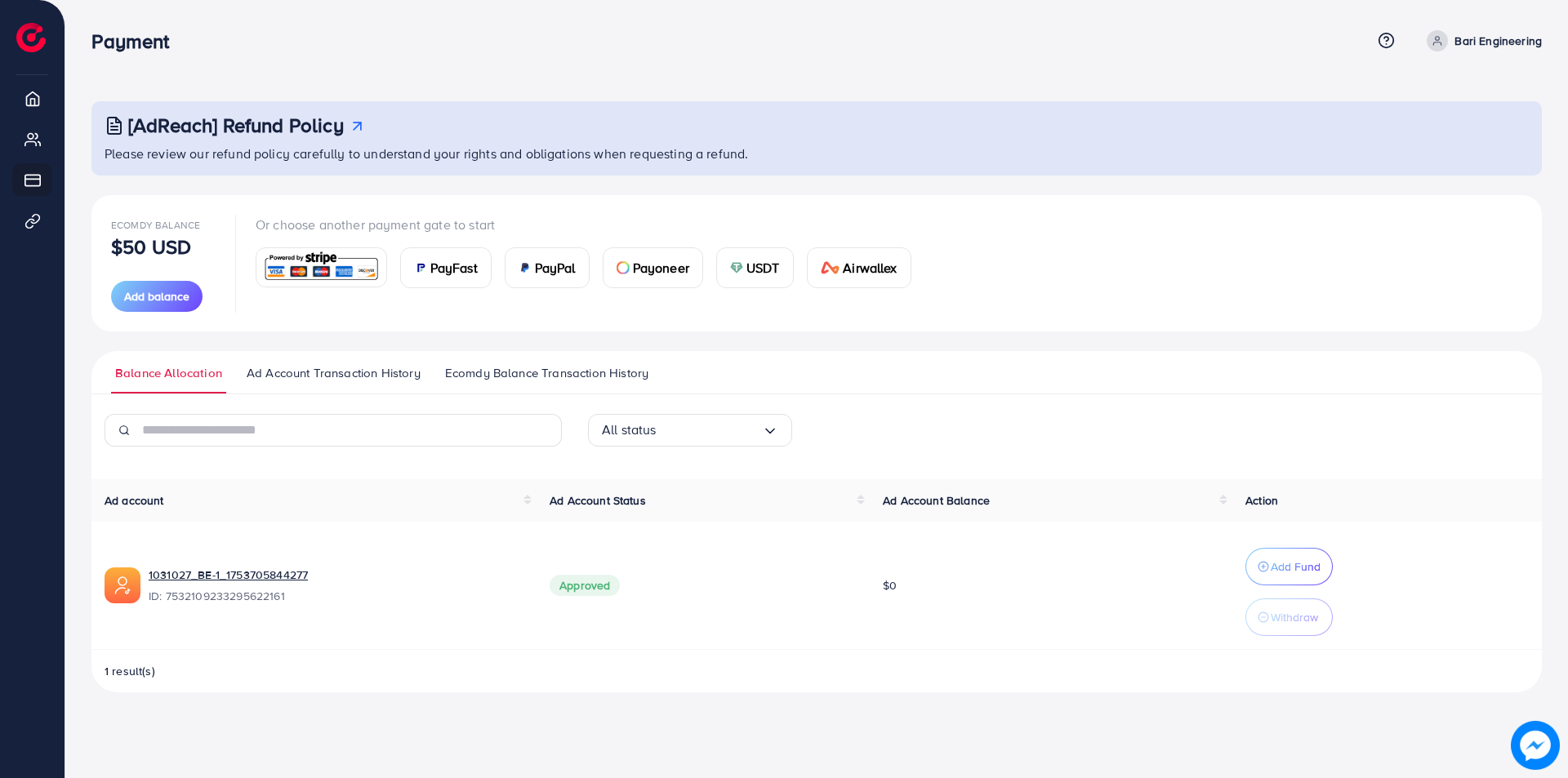
click at [121, 585] on img at bounding box center [122, 585] width 36 height 36
click at [1225, 500] on th "Ad Account Balance" at bounding box center [1051, 501] width 363 height 42
click at [1222, 499] on th "Ad Account Balance" at bounding box center [1051, 501] width 363 height 42
click at [1278, 615] on p "Withdraw" at bounding box center [1294, 617] width 48 height 19
click at [1224, 497] on th "Ad Account Balance" at bounding box center [1051, 501] width 363 height 42
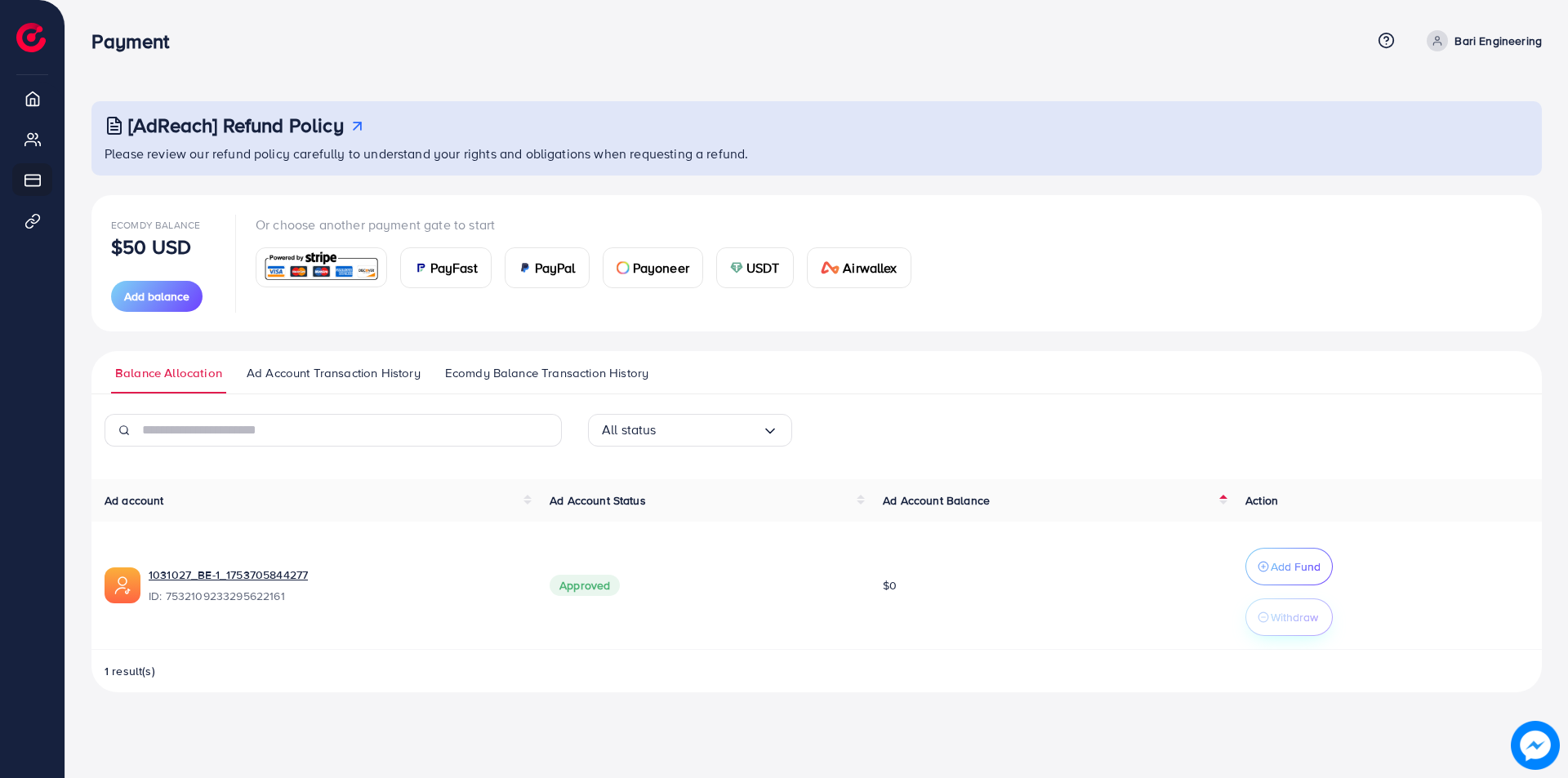
click at [1289, 620] on p "Withdraw" at bounding box center [1294, 617] width 48 height 19
click at [596, 589] on span "Approved" at bounding box center [584, 585] width 71 height 21
click at [207, 572] on link "1031027_BE-1_1753705844277" at bounding box center [228, 575] width 159 height 16
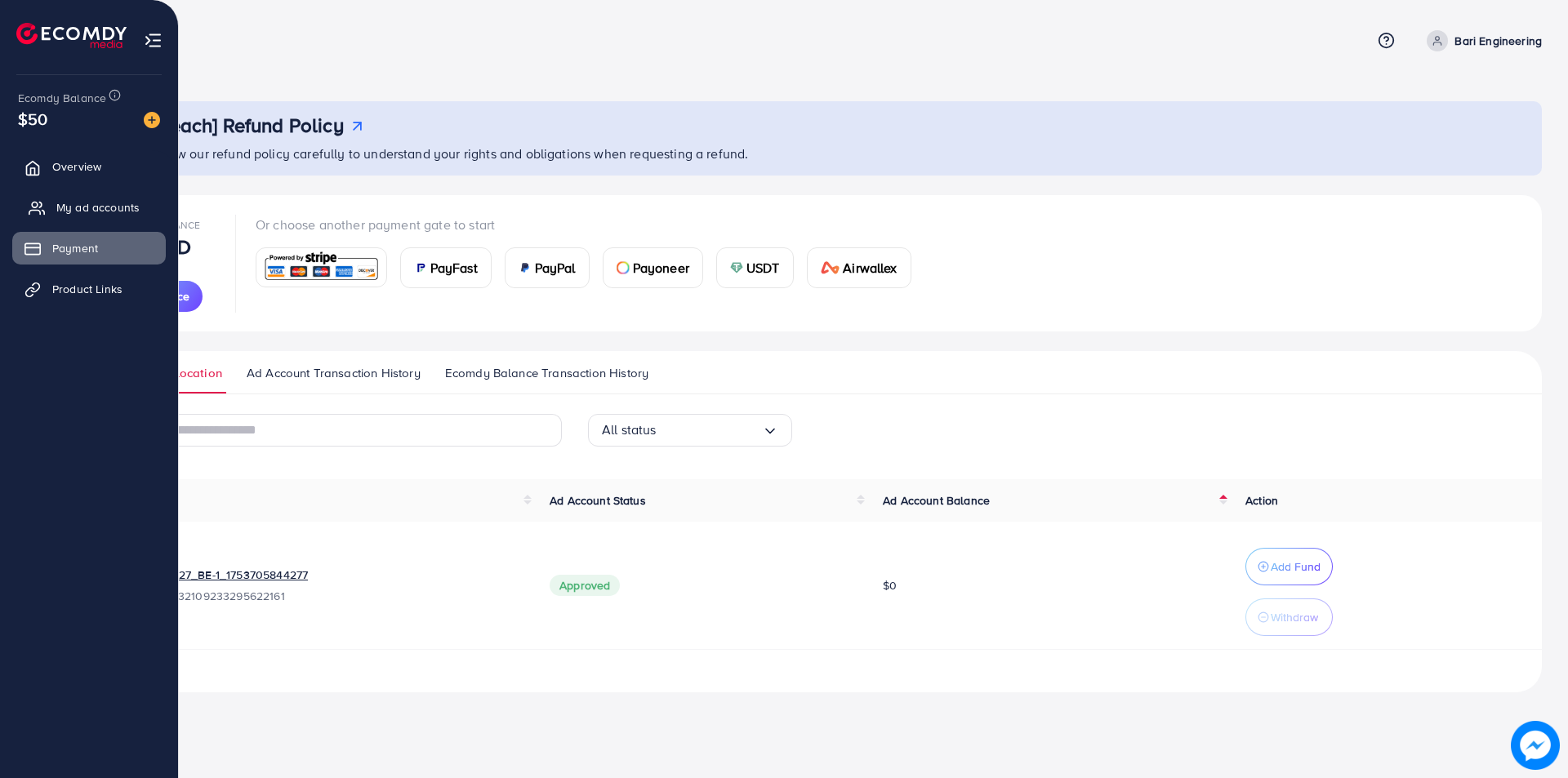
click at [69, 208] on span "My ad accounts" at bounding box center [98, 208] width 83 height 16
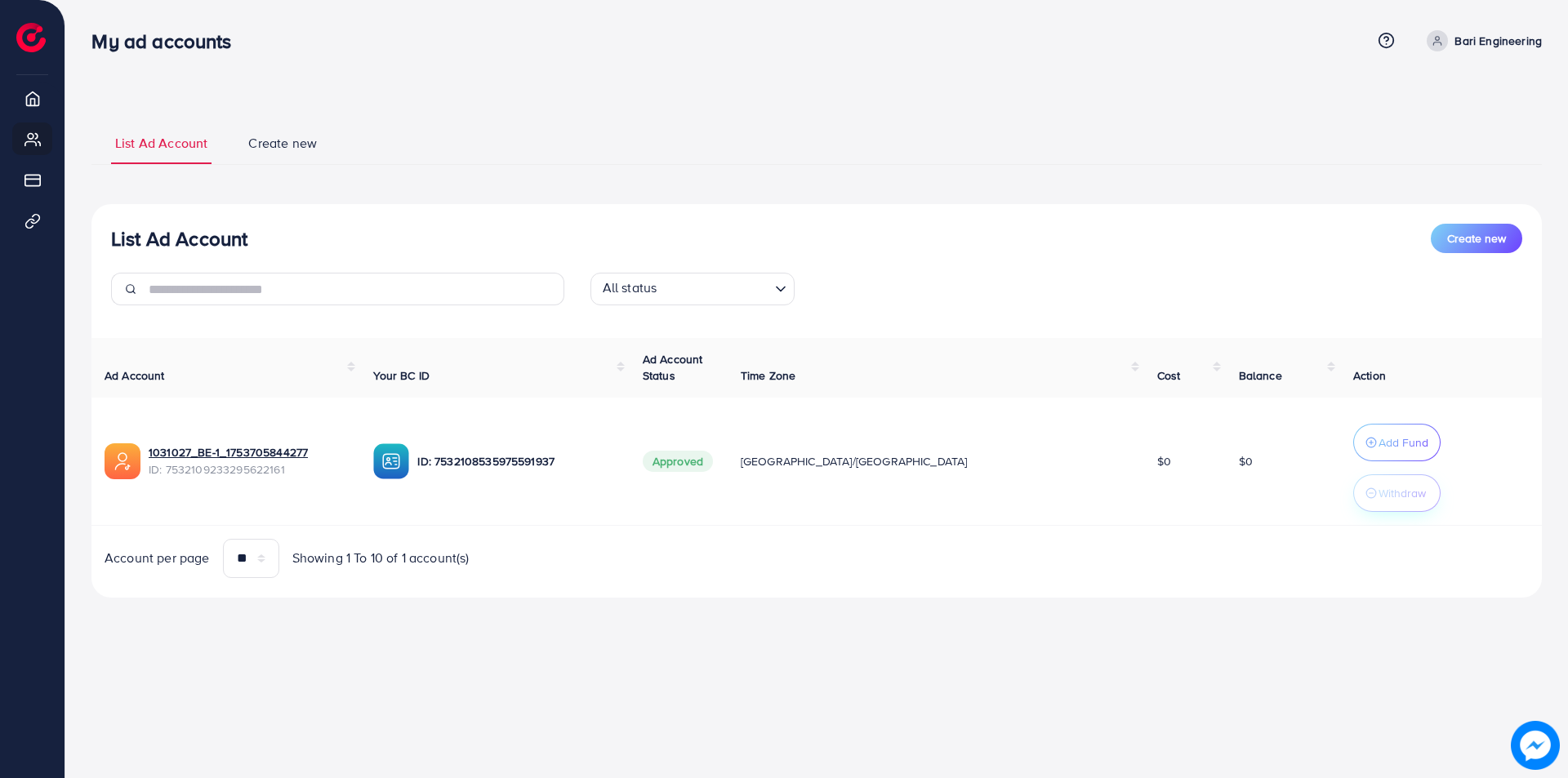
click at [1378, 495] on p "Withdraw" at bounding box center [1402, 494] width 48 height 19
click at [1458, 227] on button "Create new" at bounding box center [1476, 238] width 92 height 29
